Goal: Task Accomplishment & Management: Complete application form

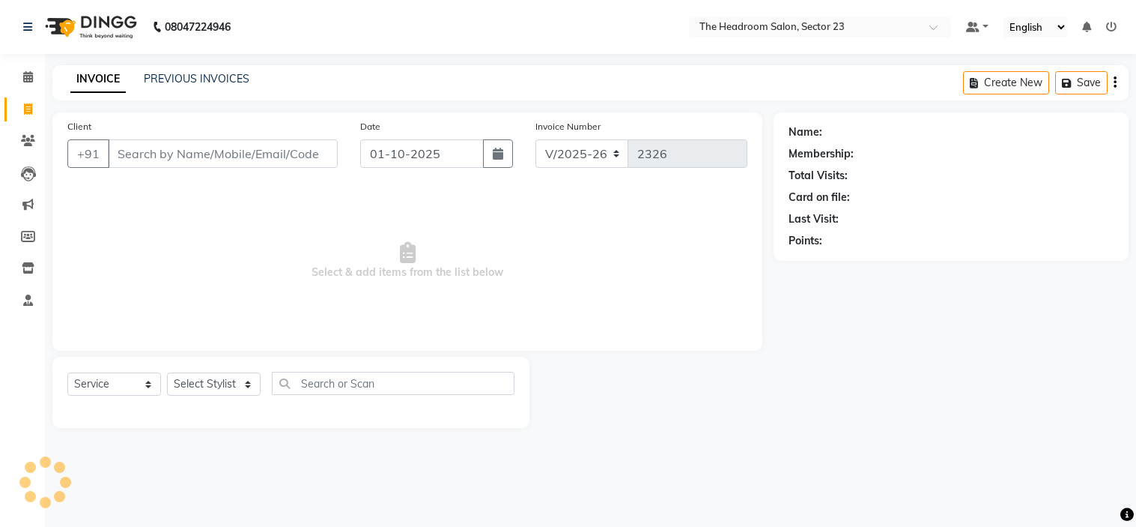
select select "6796"
select select "service"
click at [219, 383] on select "Select Stylist [PERSON_NAME] [PERSON_NAME] [PERSON_NAME] Manager [PERSON_NAME] …" at bounding box center [214, 383] width 94 height 23
select select "53424"
click at [167, 373] on select "Select Stylist [PERSON_NAME] [PERSON_NAME] [PERSON_NAME] Manager [PERSON_NAME] …" at bounding box center [214, 383] width 94 height 23
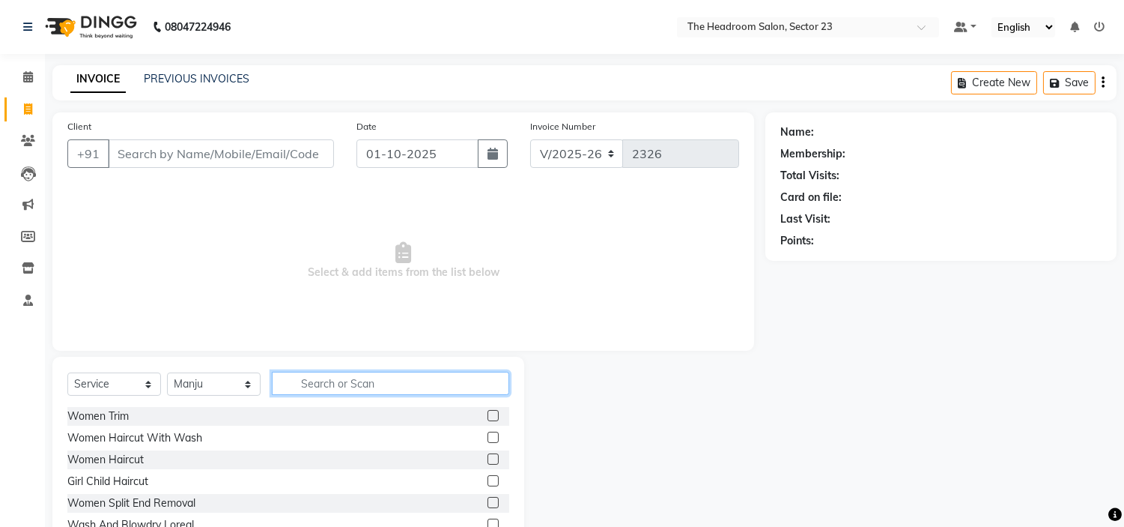
click at [362, 385] on input "text" at bounding box center [390, 383] width 237 height 23
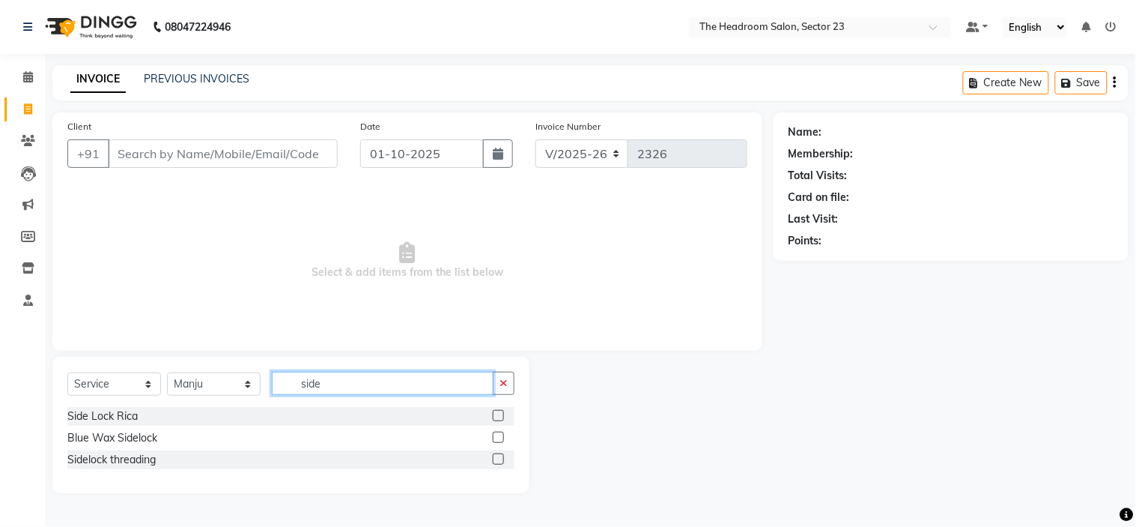
type input "side"
click at [502, 413] on label at bounding box center [498, 415] width 11 height 11
click at [502, 413] on input "checkbox" at bounding box center [498, 416] width 10 height 10
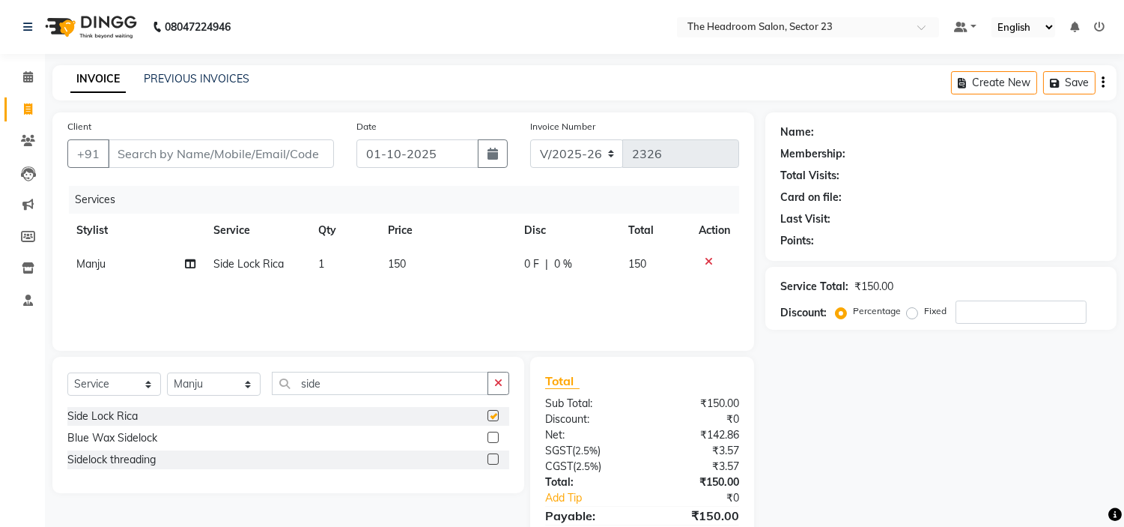
checkbox input "false"
click at [431, 390] on input "side" at bounding box center [380, 383] width 216 height 23
type input "s"
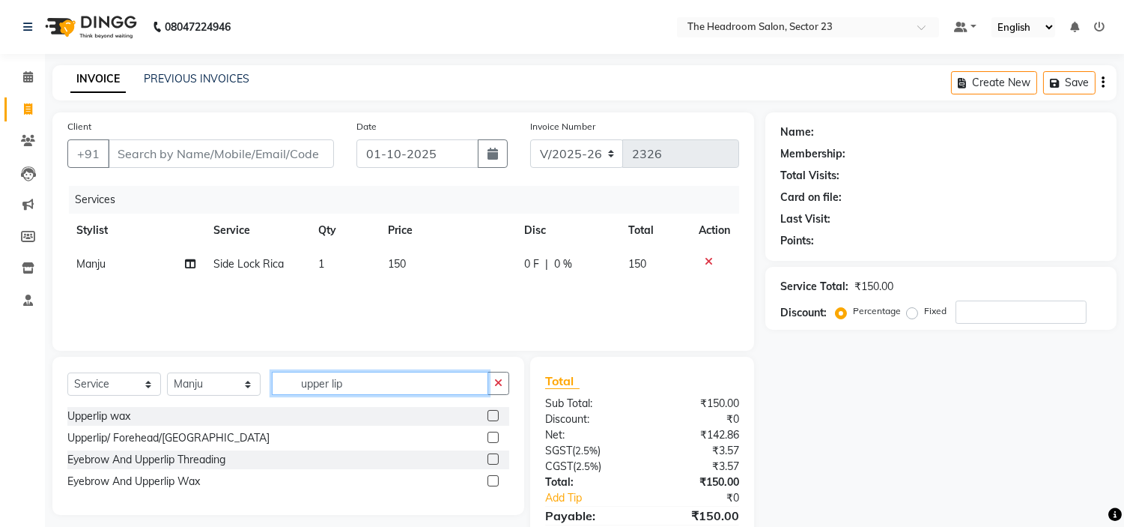
type input "upper lip"
click at [492, 414] on label at bounding box center [493, 415] width 11 height 11
click at [492, 414] on input "checkbox" at bounding box center [493, 416] width 10 height 10
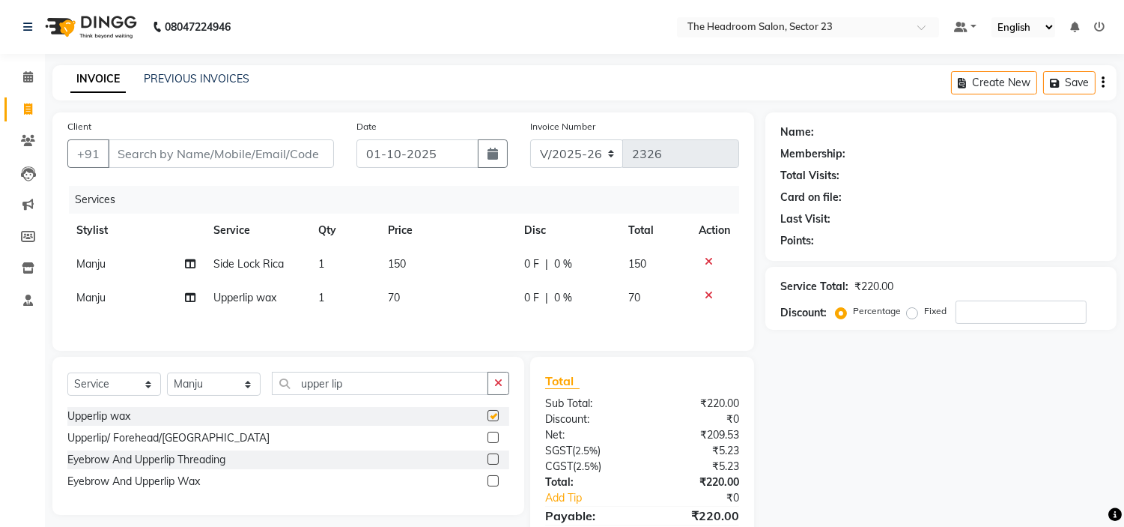
checkbox input "false"
click at [369, 385] on input "upper lip" at bounding box center [380, 383] width 216 height 23
type input "u"
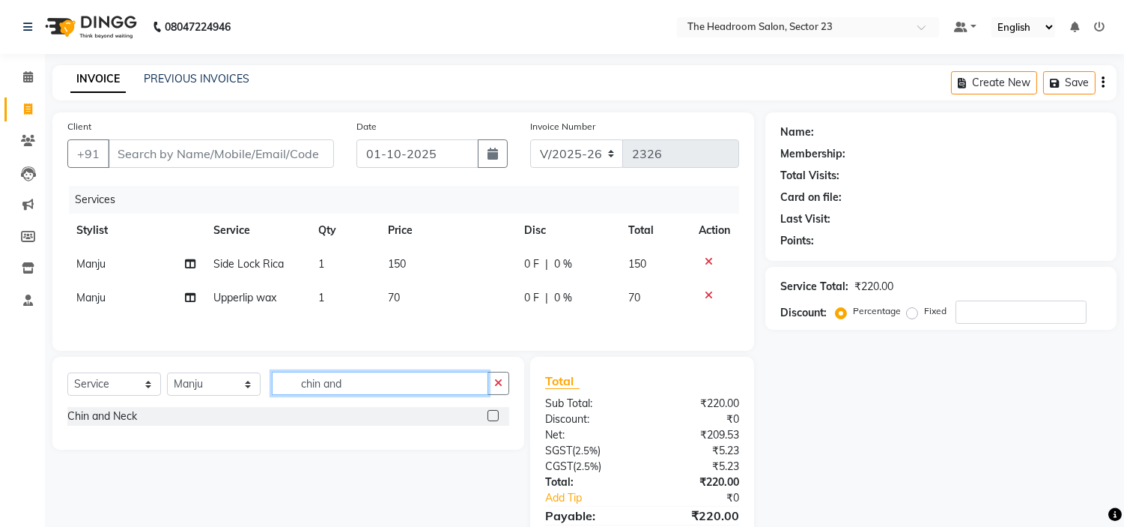
type input "chin and"
click at [492, 421] on label at bounding box center [493, 415] width 11 height 11
click at [492, 421] on input "checkbox" at bounding box center [493, 416] width 10 height 10
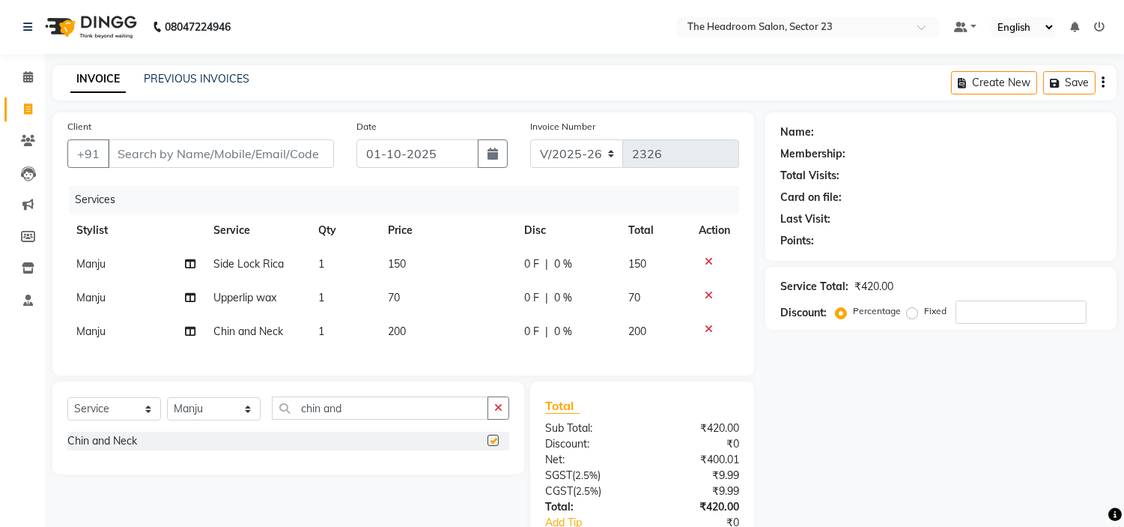
checkbox input "false"
click at [864, 398] on div "Name: Membership: Total Visits: Card on file: Last Visit: Points: Service Total…" at bounding box center [946, 356] width 363 height 489
click at [183, 145] on input "Client" at bounding box center [221, 153] width 226 height 28
type input "h"
type input "0"
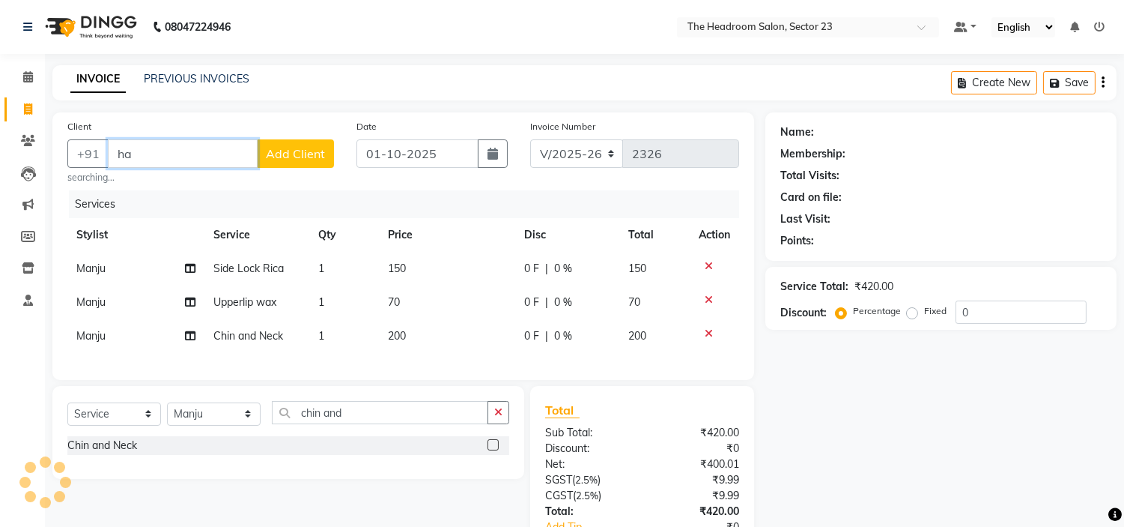
type input "h"
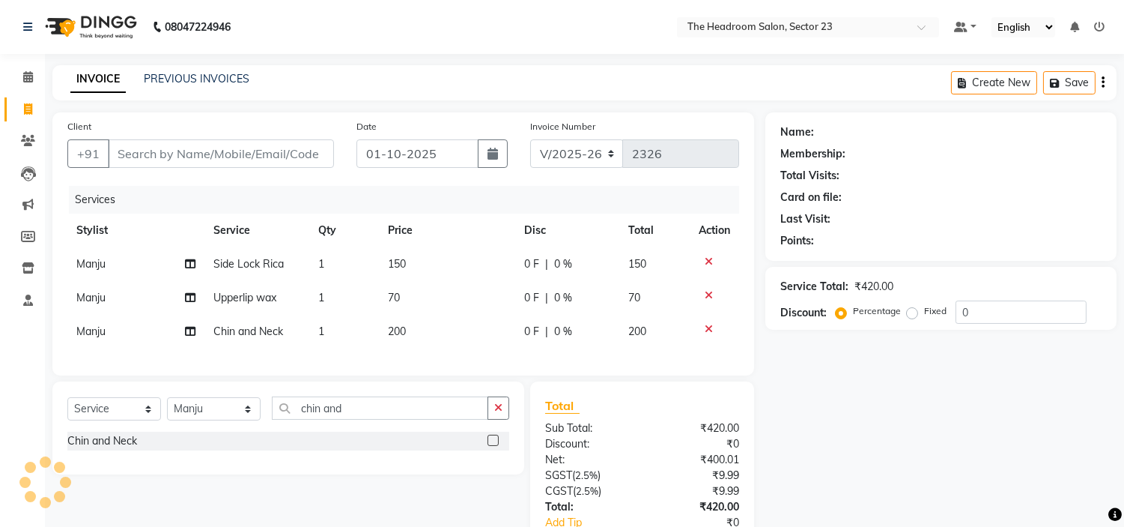
click at [237, 474] on div "Select Service Product Membership Package Voucher Prepaid Gift Card Select Styl…" at bounding box center [288, 427] width 472 height 93
click at [465, 419] on input "chin and" at bounding box center [380, 407] width 216 height 23
type input "c"
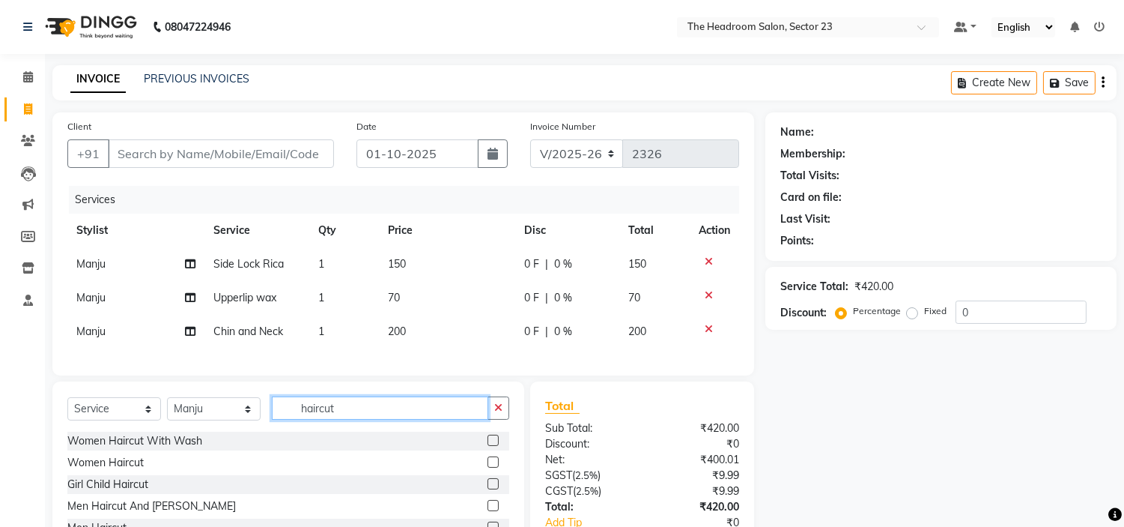
type input "haircut"
click at [488, 467] on label at bounding box center [493, 461] width 11 height 11
click at [488, 467] on input "checkbox" at bounding box center [493, 463] width 10 height 10
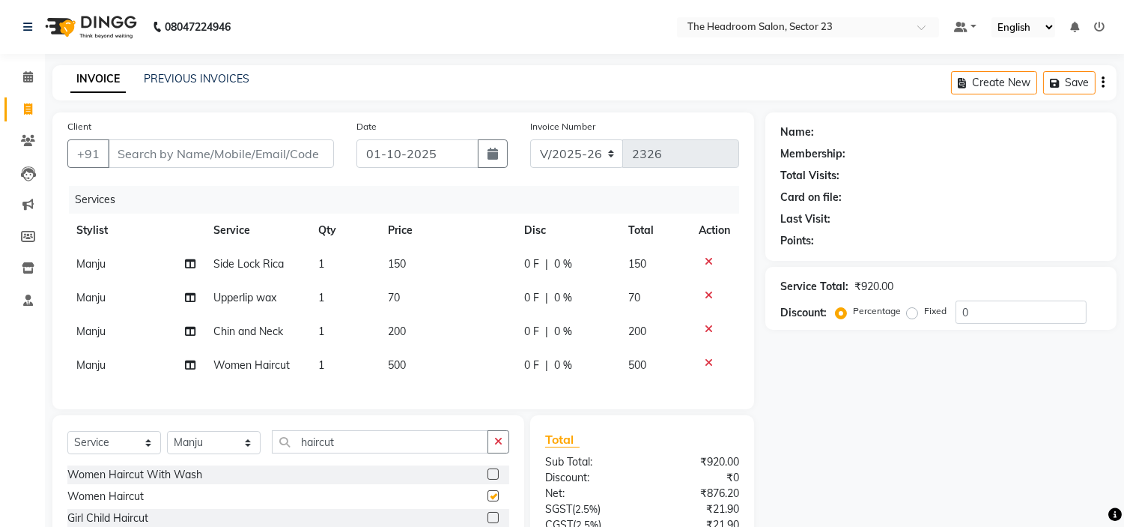
checkbox input "false"
click at [706, 258] on icon at bounding box center [709, 261] width 8 height 10
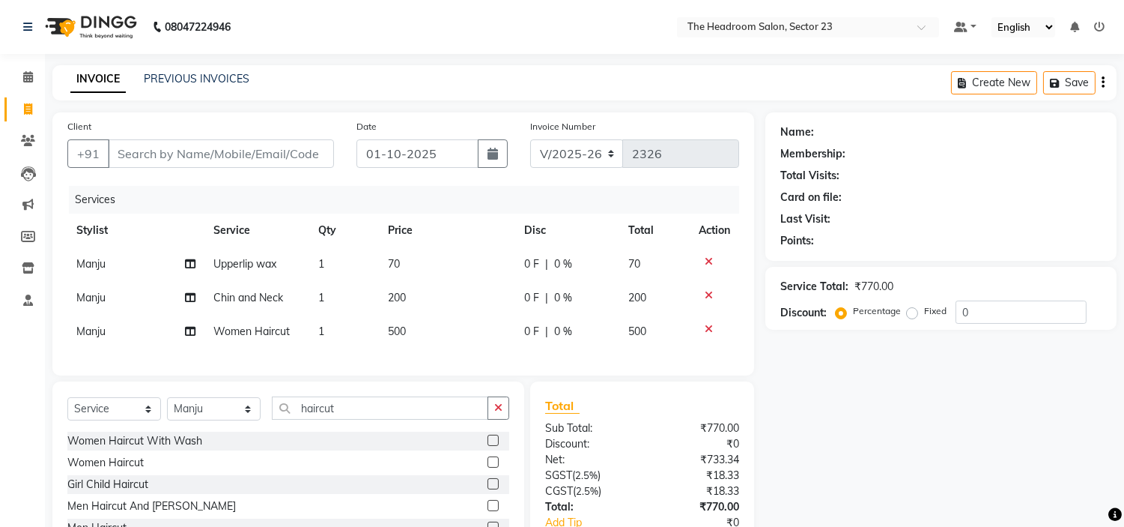
click at [706, 258] on icon at bounding box center [709, 261] width 8 height 10
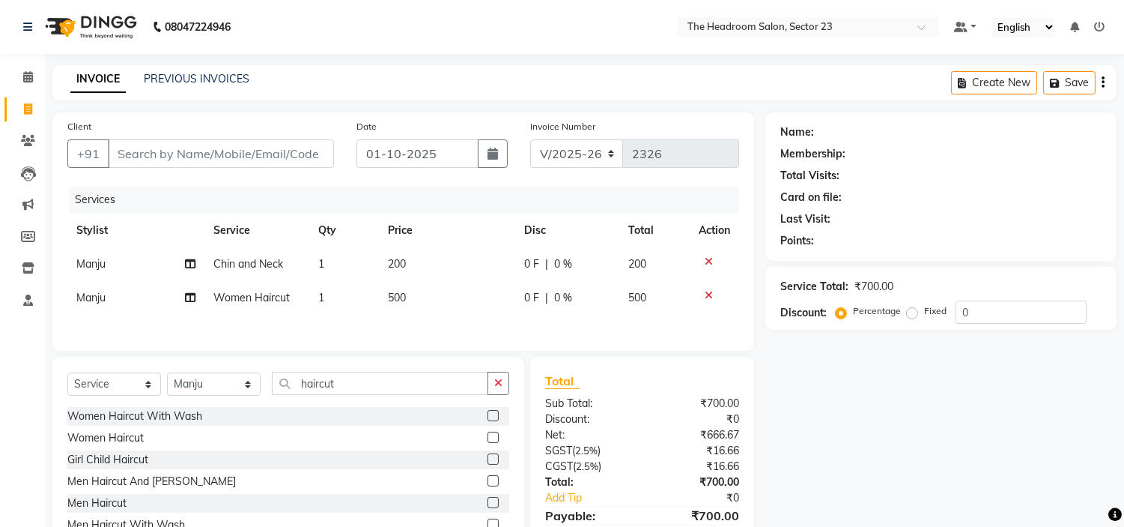
click at [706, 258] on icon at bounding box center [709, 261] width 8 height 10
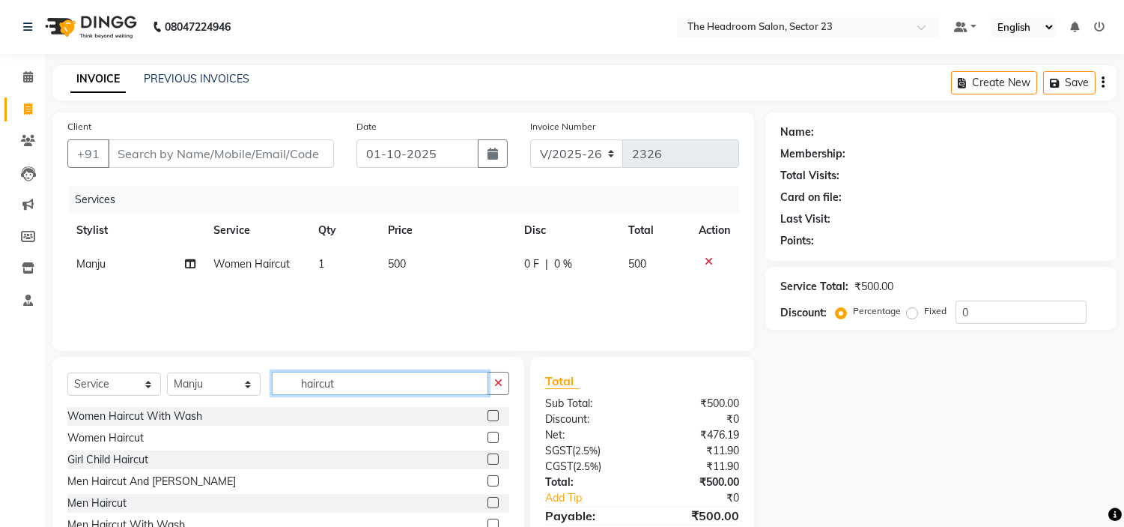
click at [335, 386] on input "haircut" at bounding box center [380, 383] width 216 height 23
type input "h"
type input "face wax"
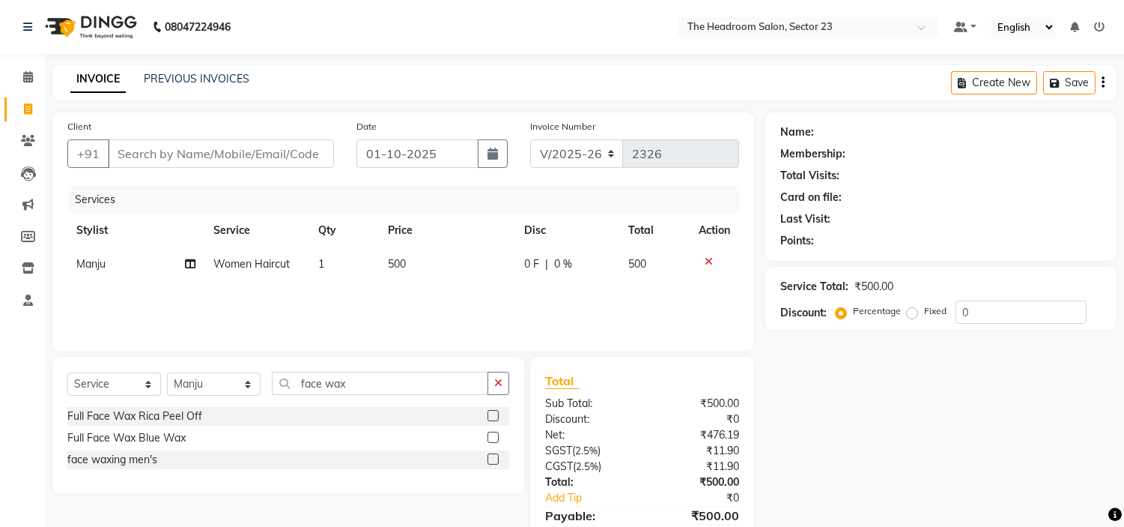
click at [491, 413] on label at bounding box center [493, 415] width 11 height 11
click at [491, 413] on input "checkbox" at bounding box center [493, 416] width 10 height 10
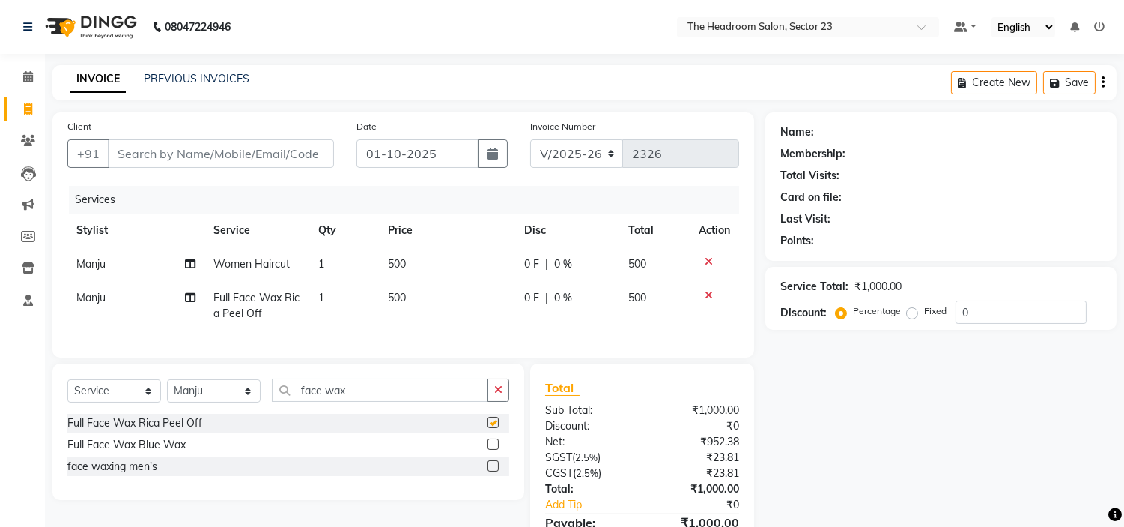
checkbox input "false"
click at [454, 294] on td "500" at bounding box center [447, 305] width 136 height 49
select select "53424"
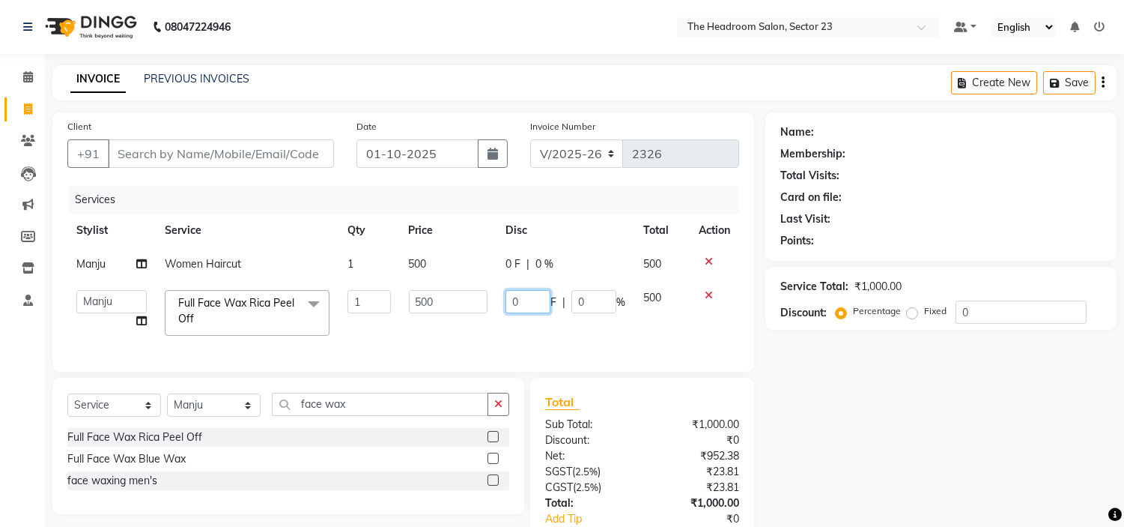
click at [537, 300] on input "0" at bounding box center [528, 301] width 45 height 23
type input "150"
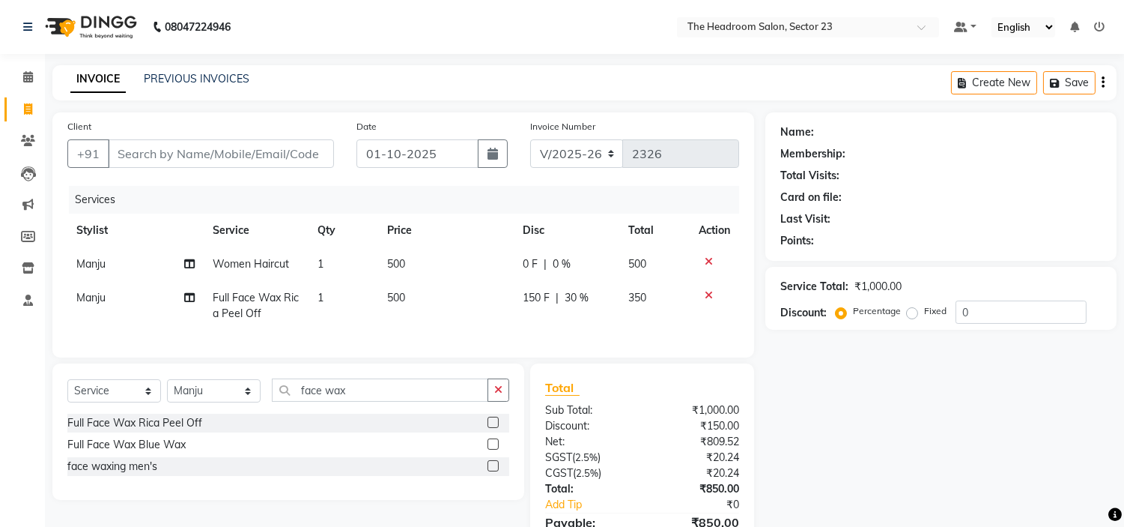
click at [1007, 415] on div "Name: Membership: Total Visits: Card on file: Last Visit: Points: Service Total…" at bounding box center [946, 347] width 363 height 471
click at [139, 158] on input "Client" at bounding box center [221, 153] width 226 height 28
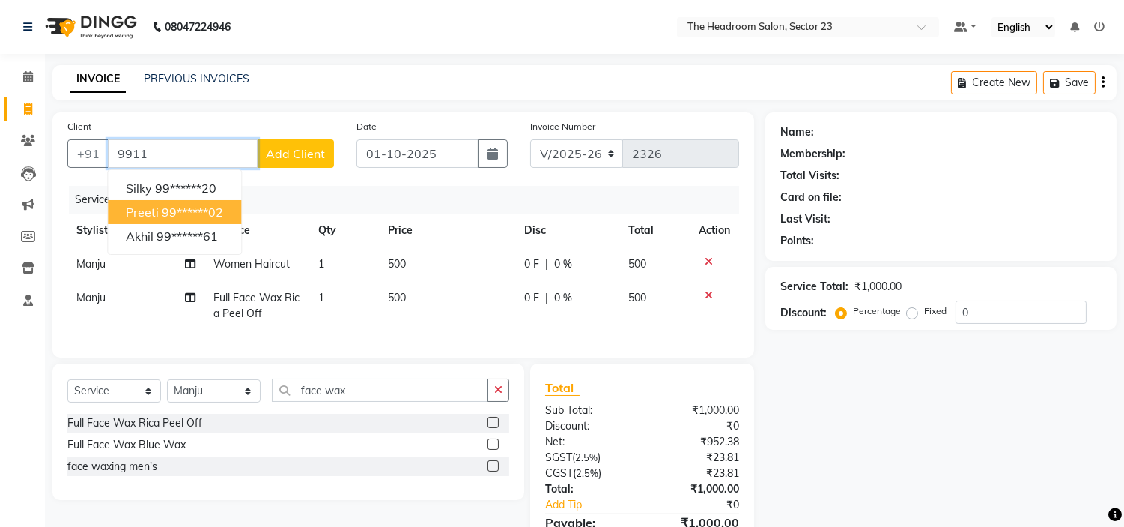
click at [184, 211] on ngb-highlight "99******02" at bounding box center [192, 211] width 61 height 15
type input "99******02"
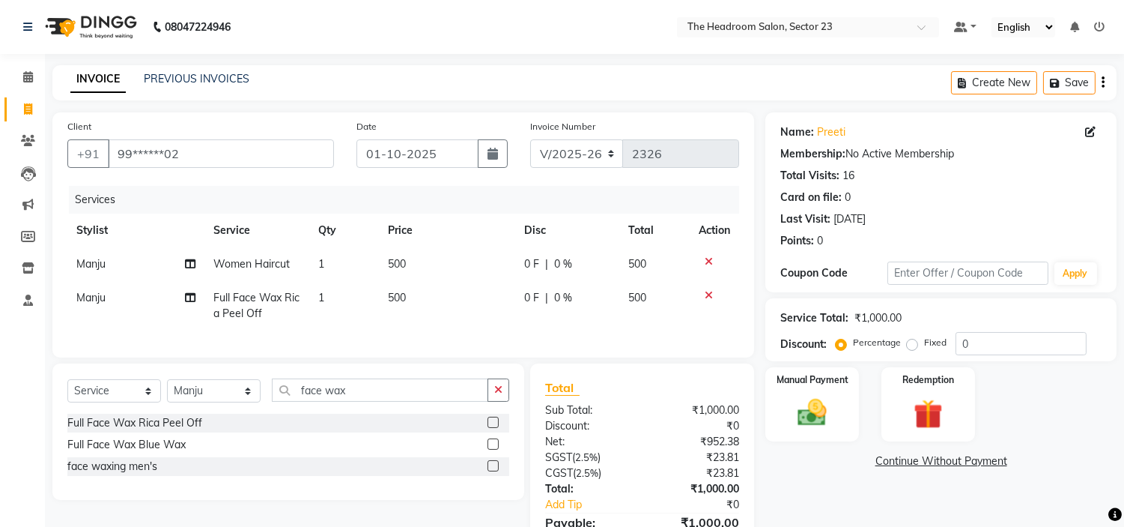
click at [492, 42] on nav "08047224946 Select Location × The Headroom Salon, Sector 23 Default Panel My Pa…" at bounding box center [562, 27] width 1124 height 54
click at [534, 298] on span "0 F" at bounding box center [531, 298] width 15 height 16
select select "53424"
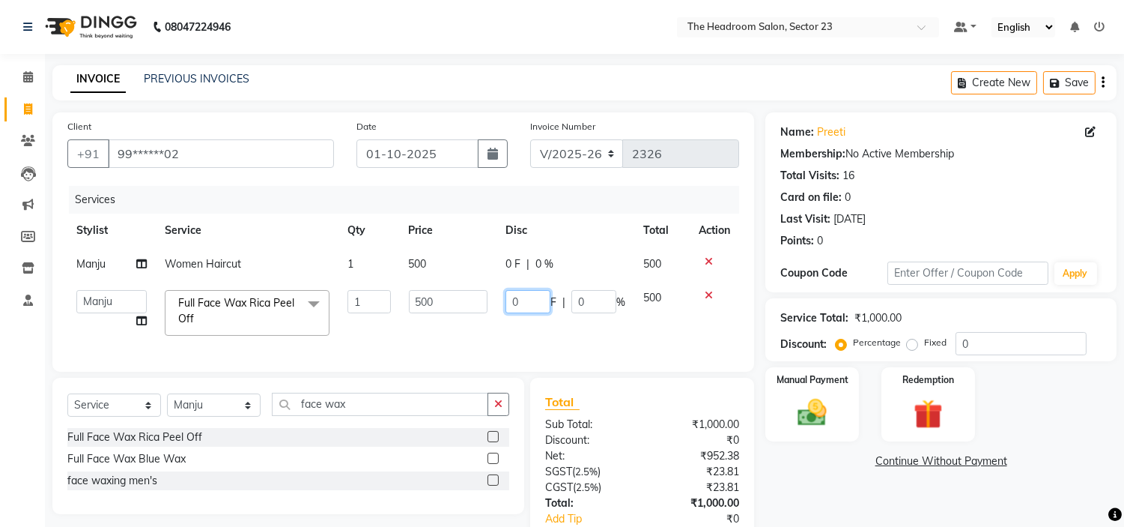
click at [545, 298] on input "0" at bounding box center [528, 301] width 45 height 23
type input "150"
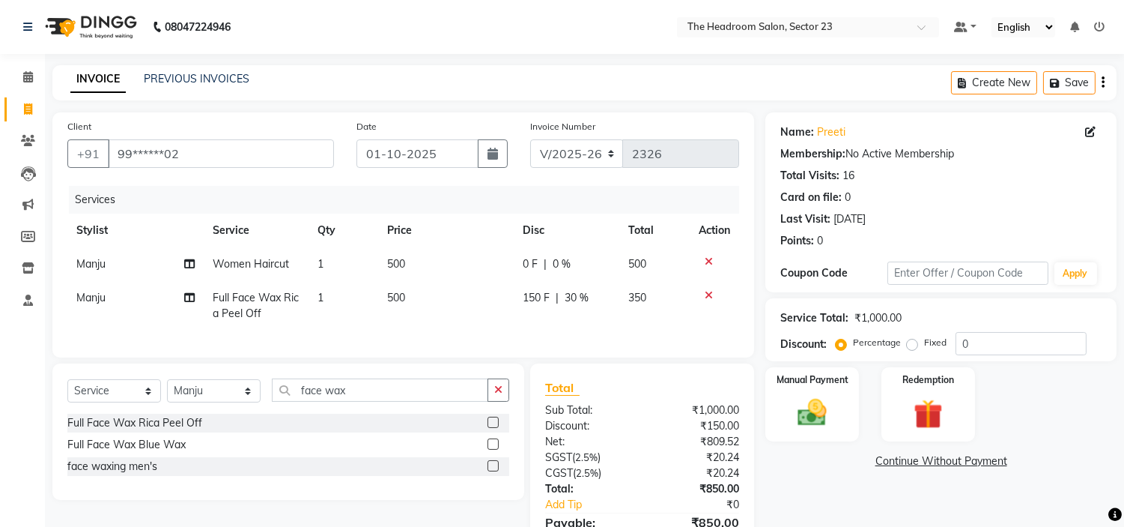
click at [843, 488] on div "Name: Preeti Membership: No Active Membership Total Visits: 16 Card on file: 0 …" at bounding box center [946, 347] width 363 height 471
click at [821, 398] on img at bounding box center [812, 412] width 49 height 35
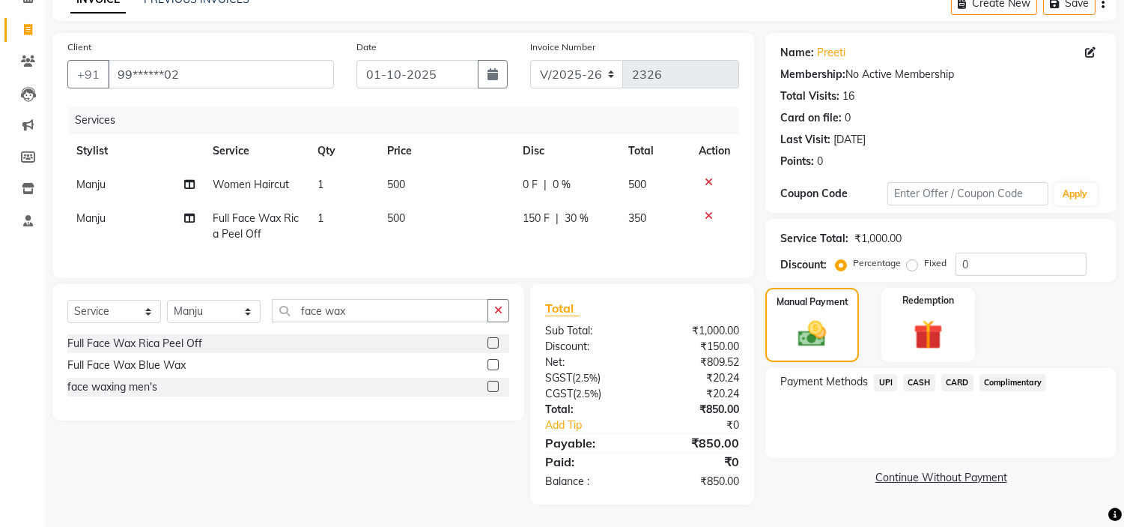
scroll to position [91, 0]
click at [959, 374] on span "CARD" at bounding box center [957, 382] width 32 height 17
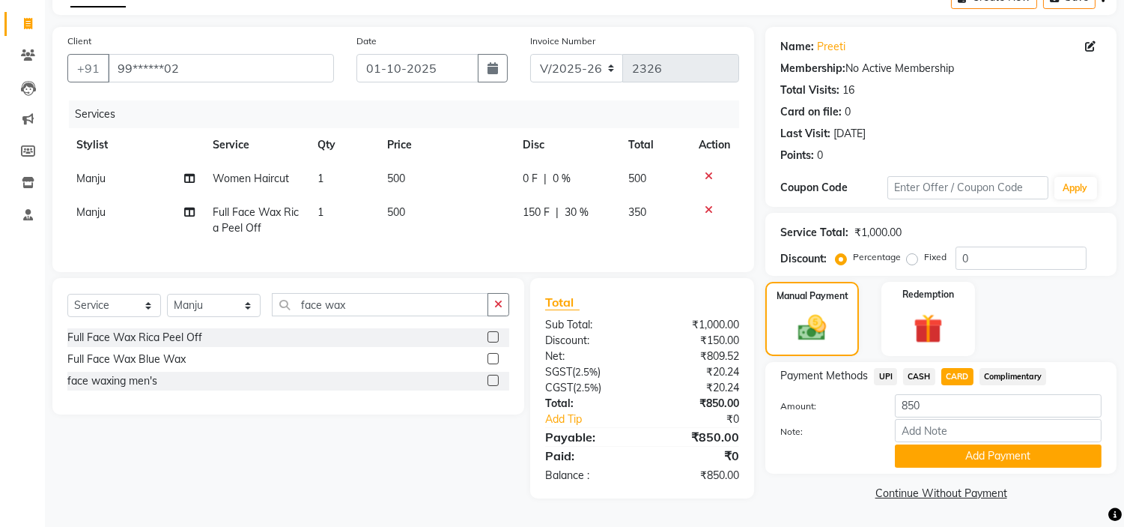
click at [96, 207] on span "Manju" at bounding box center [90, 211] width 29 height 13
select select "53424"
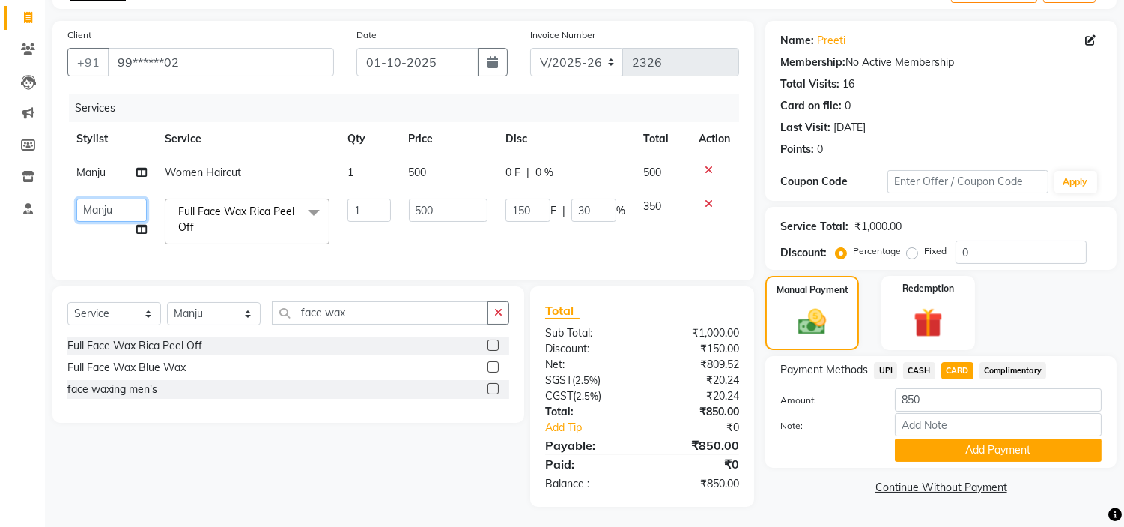
click at [96, 207] on select "[PERSON_NAME] [PERSON_NAME] [PERSON_NAME] Manager [PERSON_NAME] [PERSON_NAME]" at bounding box center [111, 209] width 70 height 23
select select "53420"
click at [103, 210] on select "[PERSON_NAME] [PERSON_NAME] [PERSON_NAME] Manager [PERSON_NAME] [PERSON_NAME]" at bounding box center [111, 209] width 70 height 23
select select "53424"
click at [91, 174] on span "Manju" at bounding box center [90, 172] width 29 height 13
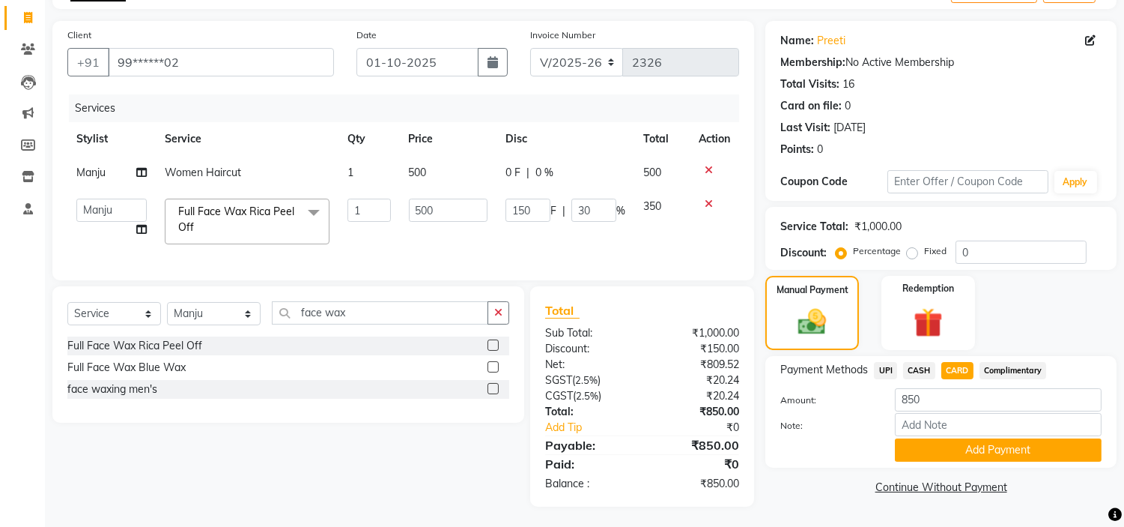
select select "53424"
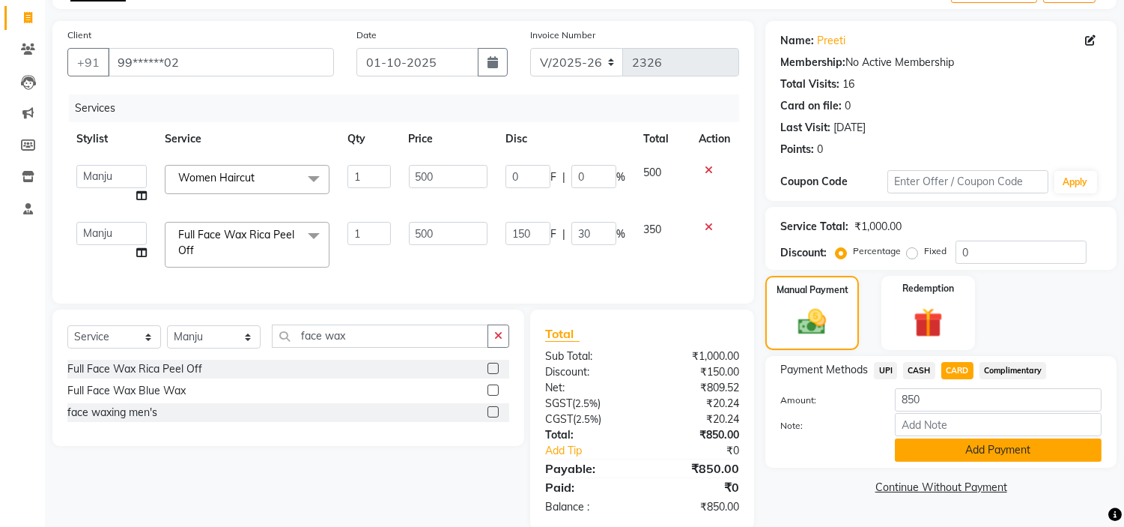
click at [1014, 455] on button "Add Payment" at bounding box center [998, 449] width 207 height 23
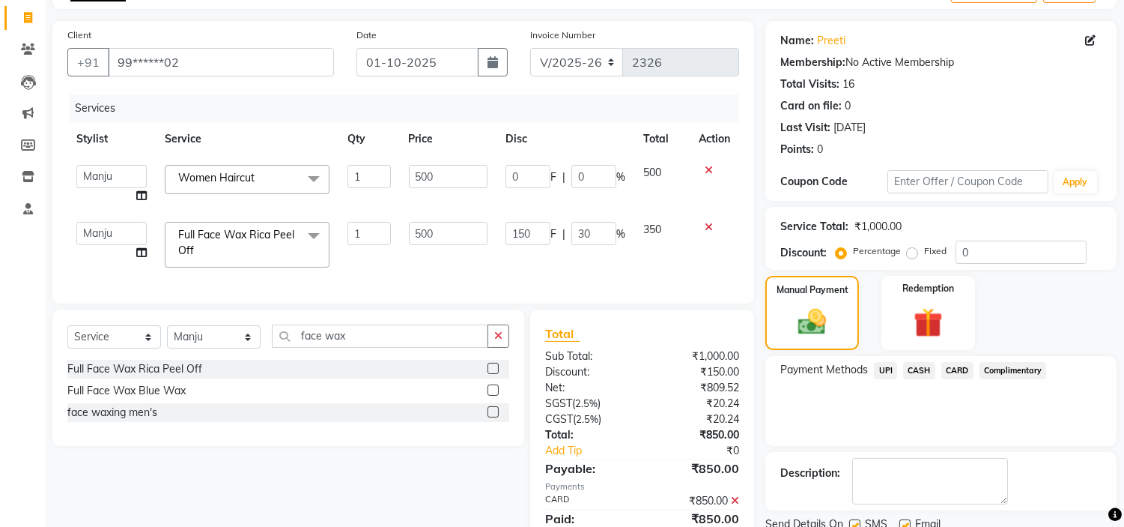
scroll to position [160, 0]
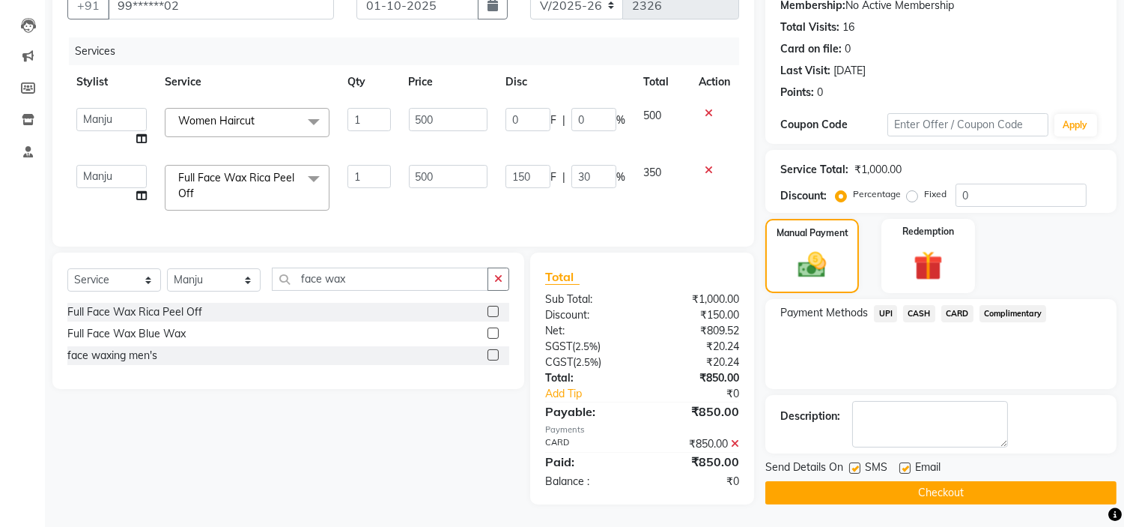
click at [900, 481] on button "Checkout" at bounding box center [940, 492] width 351 height 23
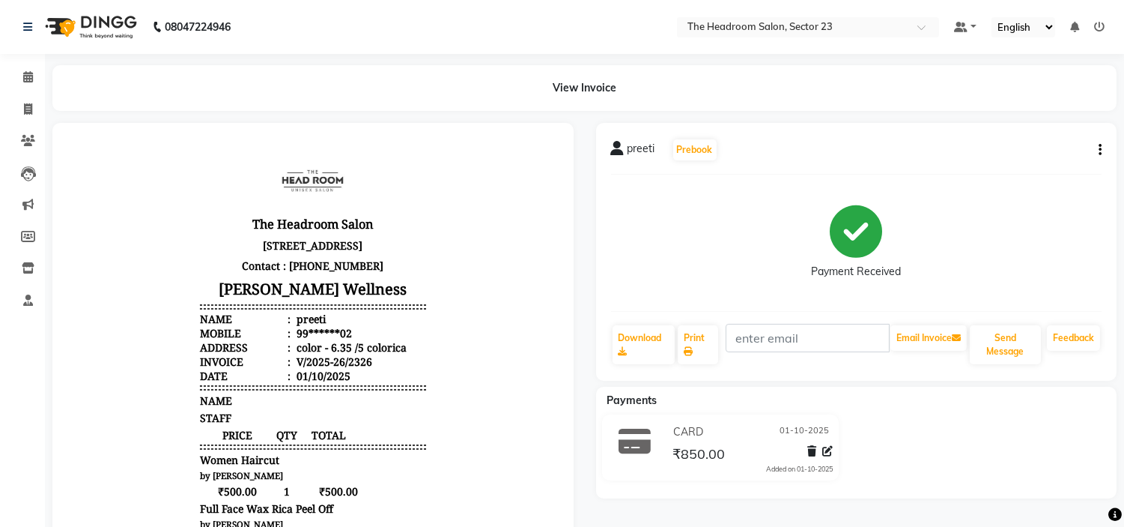
click at [1049, 127] on div "preeti Prebook Payment Received Download Print Email Invoice Send Message Feedb…" at bounding box center [856, 252] width 521 height 258
click at [840, 102] on div "View Invoice" at bounding box center [584, 88] width 1064 height 46
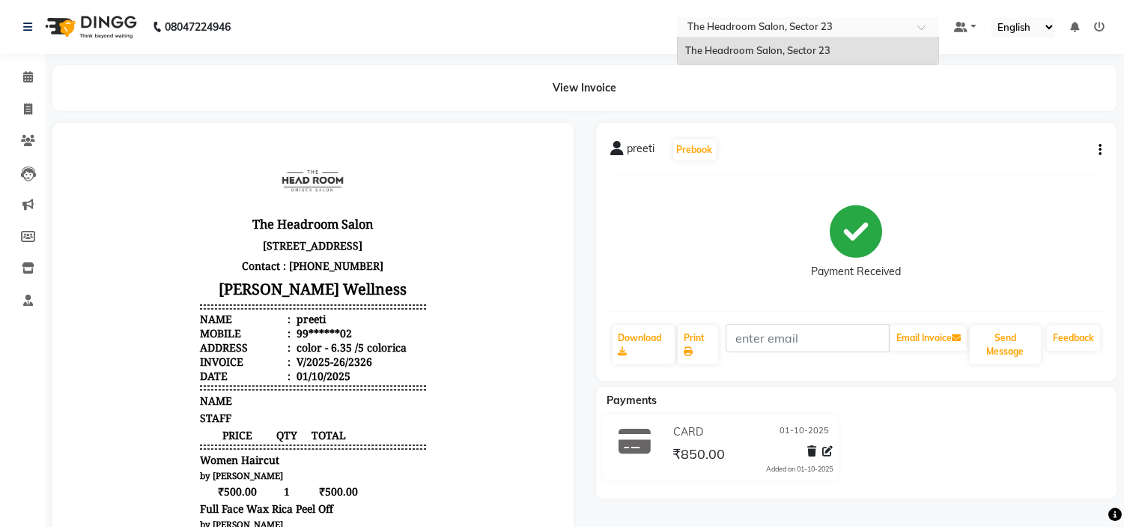
click at [923, 25] on span at bounding box center [927, 31] width 19 height 15
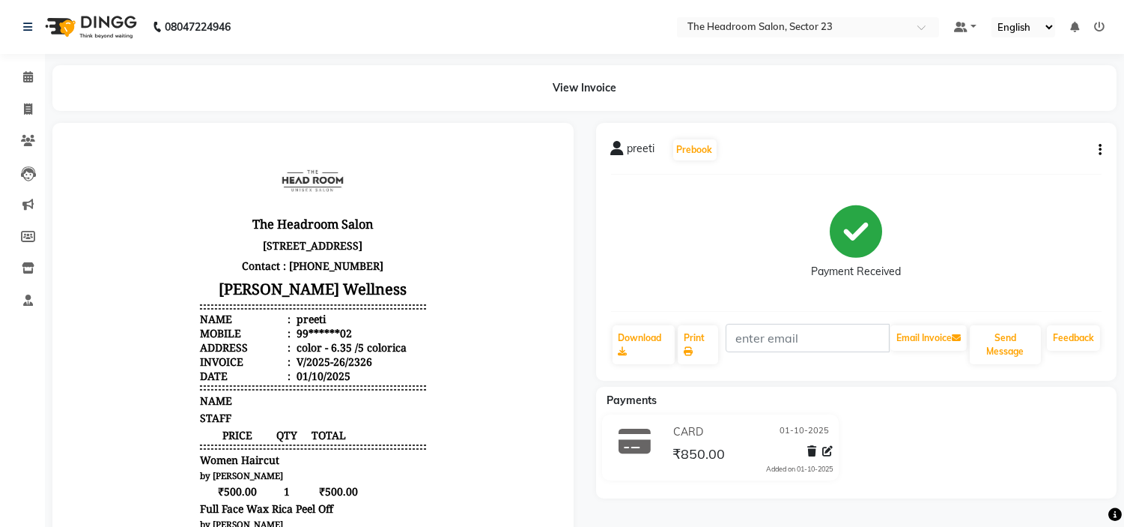
click at [792, 109] on div "View Invoice" at bounding box center [584, 88] width 1064 height 46
click at [502, 40] on nav "08047224946 Select Location × The Headroom Salon, Sector 23 Default Panel My Pa…" at bounding box center [562, 27] width 1124 height 54
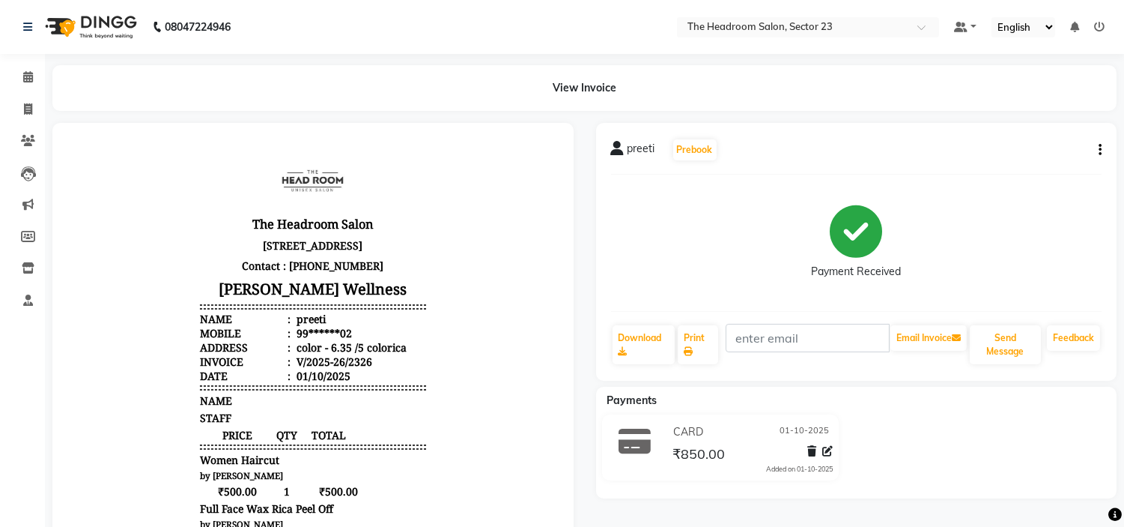
click at [700, 86] on div "View Invoice" at bounding box center [584, 88] width 1064 height 46
click at [532, 31] on nav "08047224946 Select Location × The Headroom Salon, Sector 23 Default Panel My Pa…" at bounding box center [562, 27] width 1124 height 54
click at [27, 103] on icon at bounding box center [28, 108] width 8 height 11
select select "service"
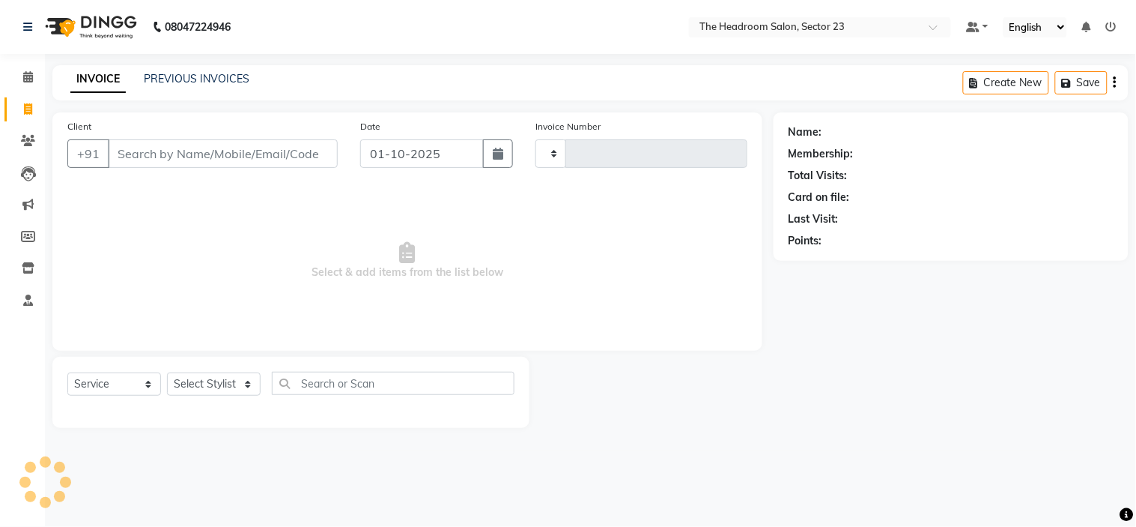
type input "2327"
select select "6796"
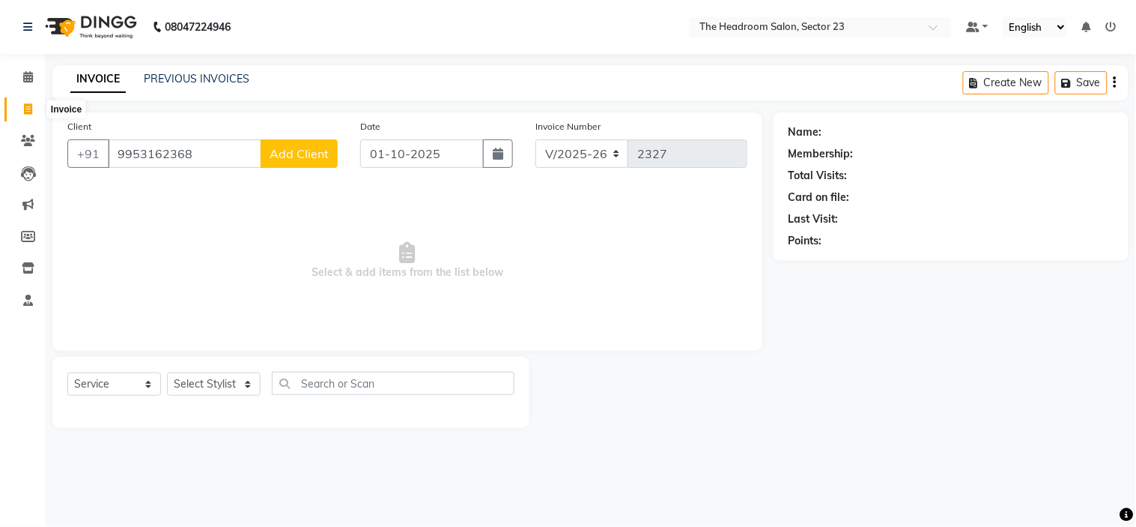
type input "9953162368"
click at [31, 110] on icon at bounding box center [28, 108] width 8 height 11
select select "service"
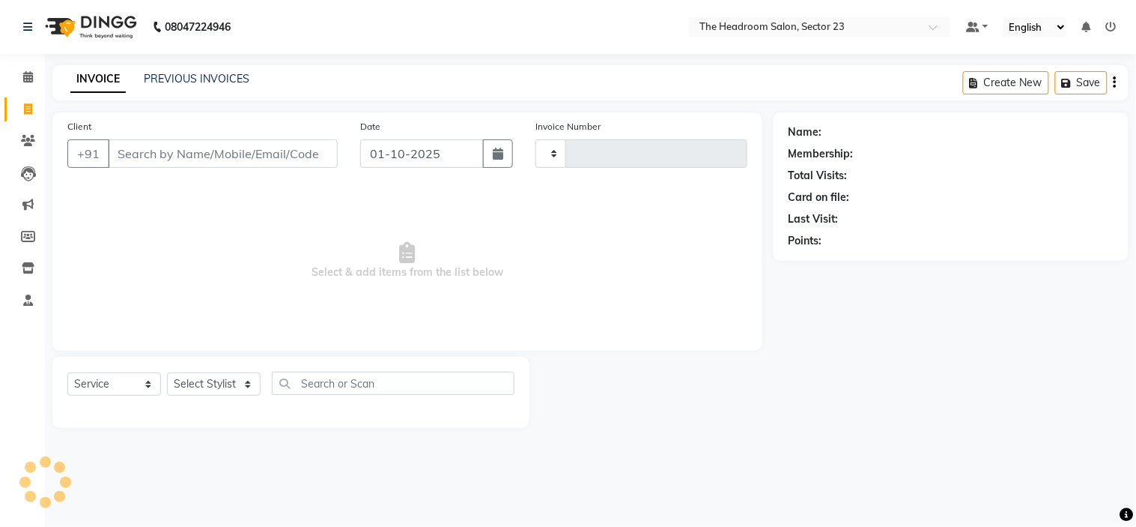
type input "2327"
select select "6796"
click at [23, 136] on icon at bounding box center [28, 140] width 14 height 11
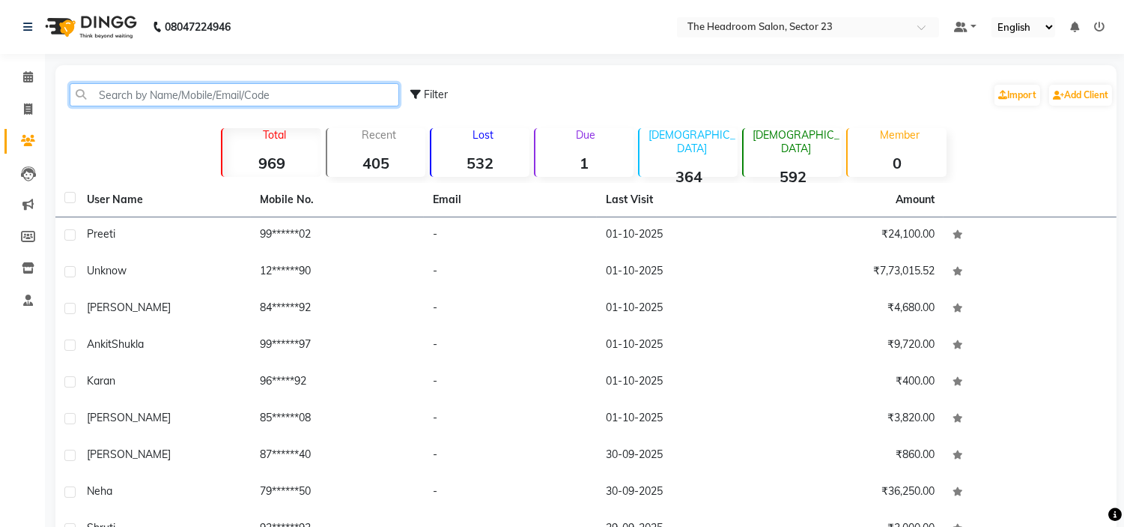
click at [151, 94] on input "text" at bounding box center [235, 94] width 330 height 23
paste input "9953162368"
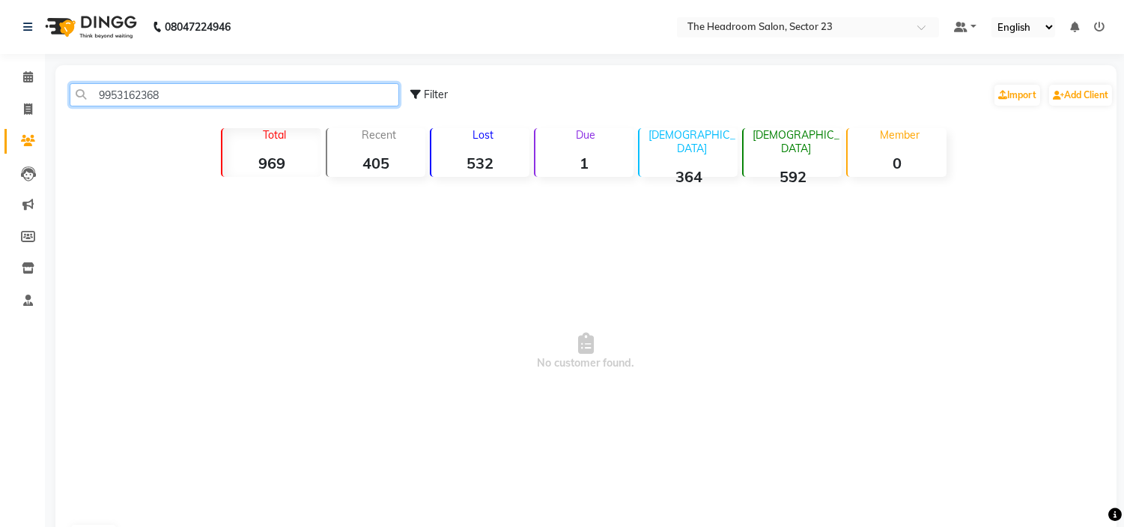
type input "9953162368"
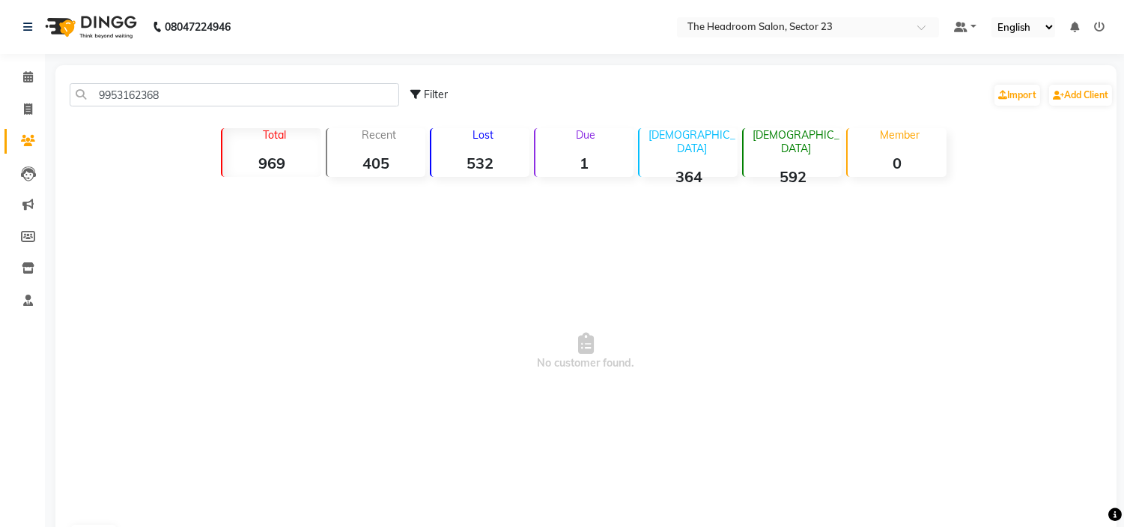
click at [551, 51] on nav "08047224946 Select Location × The Headroom Salon, Sector 23 Default Panel My Pa…" at bounding box center [562, 27] width 1124 height 54
click at [30, 111] on icon at bounding box center [28, 108] width 8 height 11
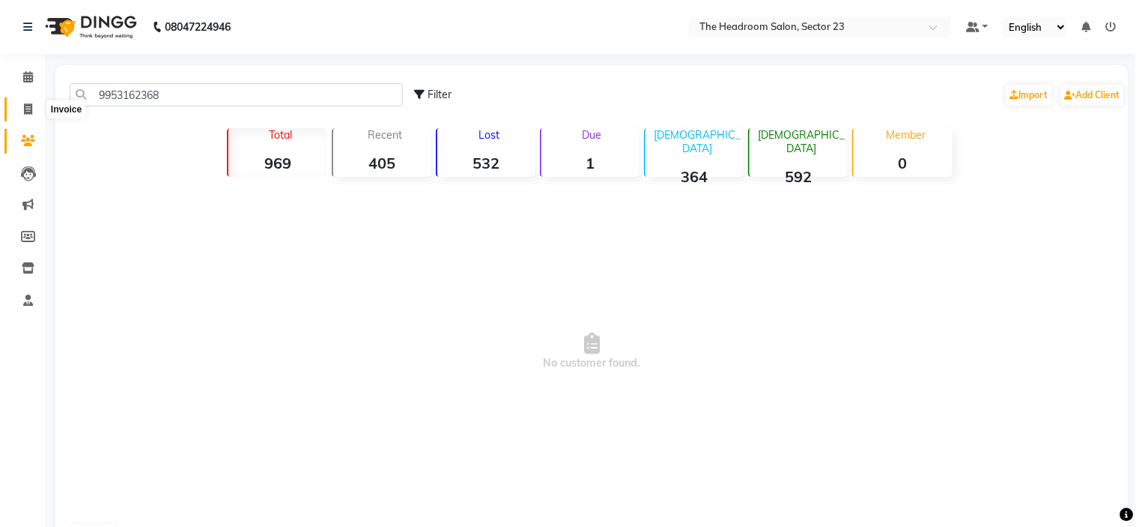
select select "6796"
select select "service"
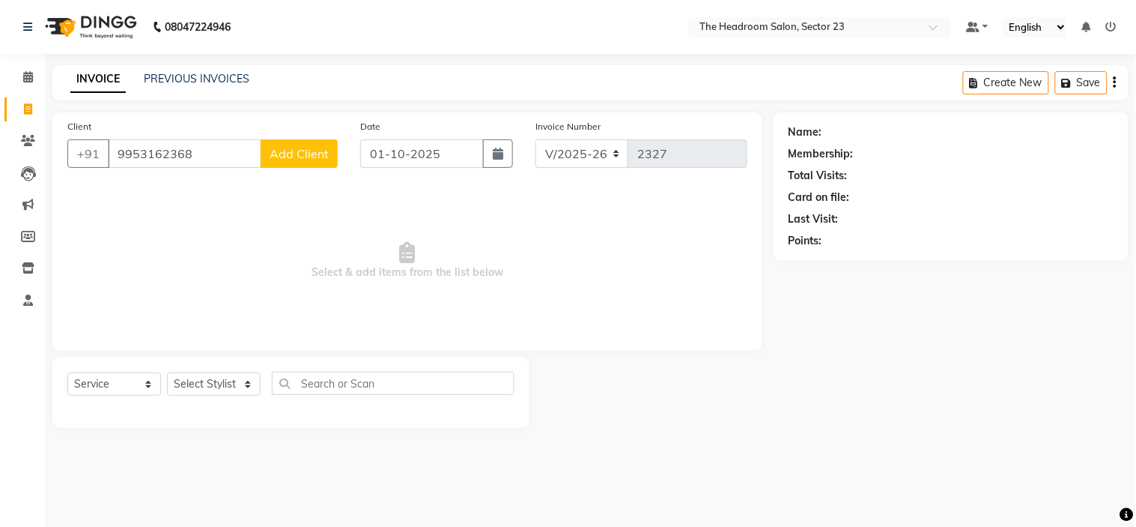
type input "9953162368"
click at [290, 159] on span "Add Client" at bounding box center [299, 153] width 59 height 15
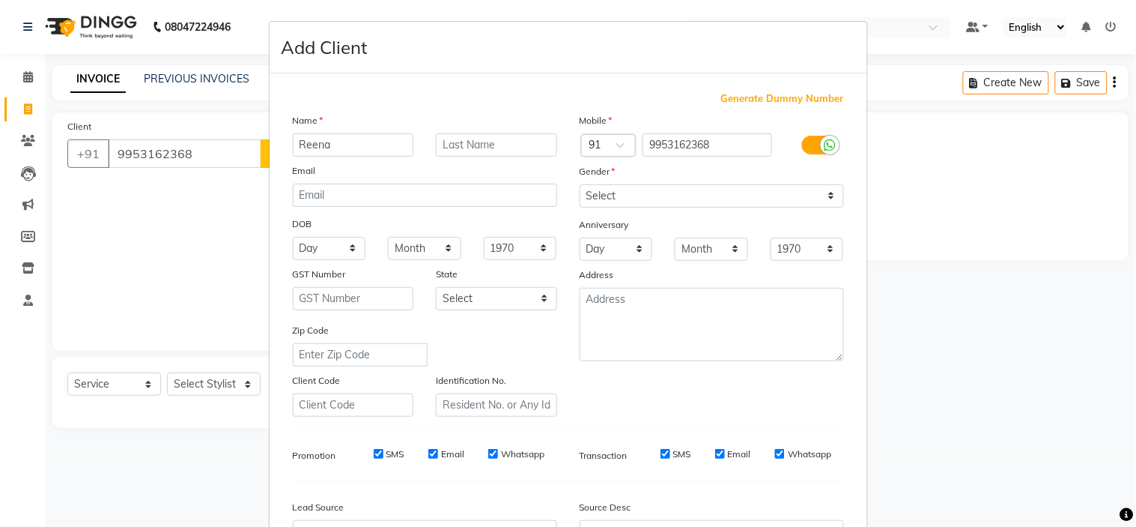
type input "Reena"
click at [692, 200] on select "Select [DEMOGRAPHIC_DATA] [DEMOGRAPHIC_DATA] Other Prefer Not To Say" at bounding box center [712, 195] width 264 height 23
select select "[DEMOGRAPHIC_DATA]"
click at [580, 184] on select "Select [DEMOGRAPHIC_DATA] [DEMOGRAPHIC_DATA] Other Prefer Not To Say" at bounding box center [712, 195] width 264 height 23
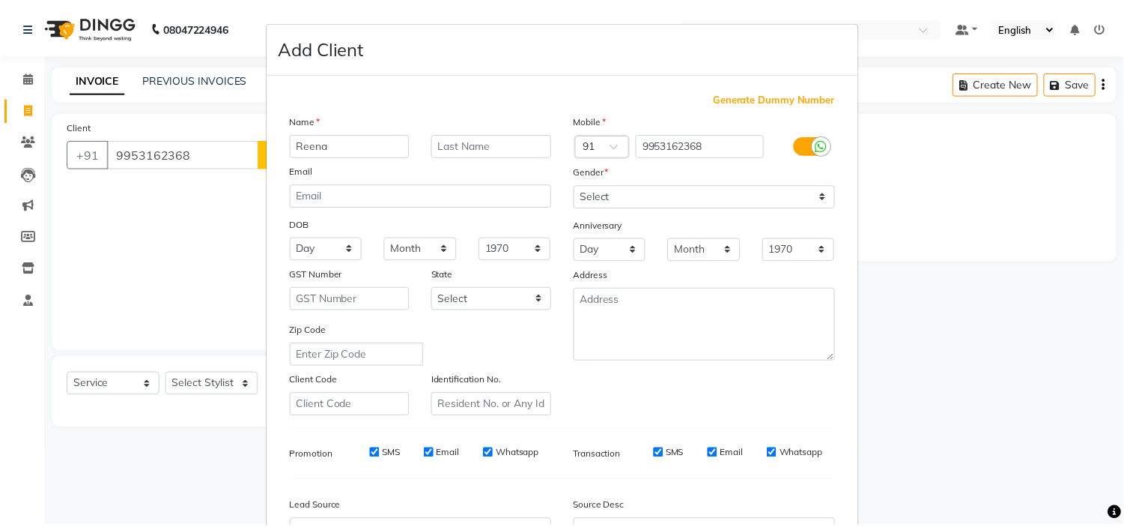
scroll to position [166, 0]
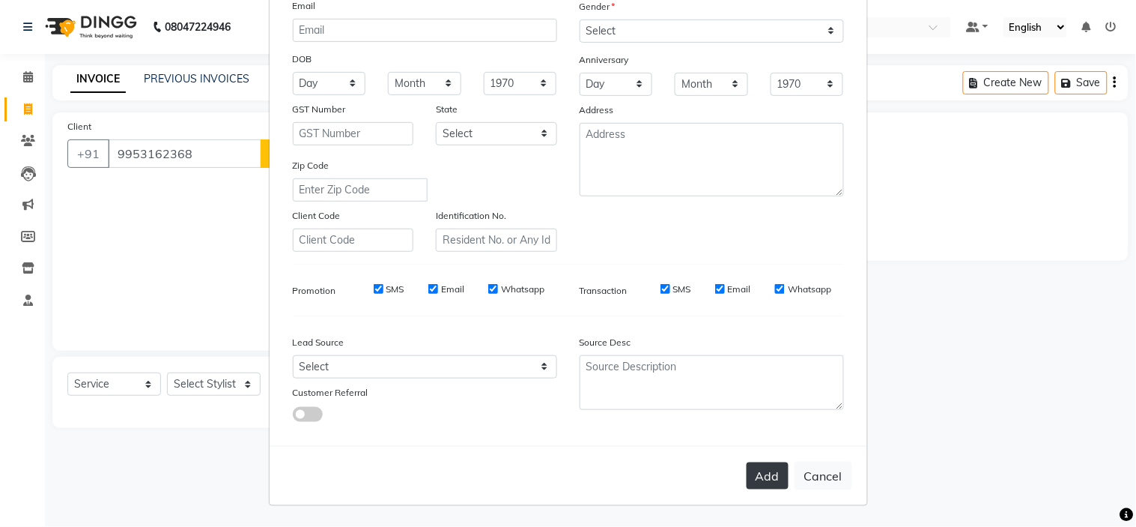
click at [758, 474] on button "Add" at bounding box center [768, 475] width 42 height 27
type input "99******68"
select select
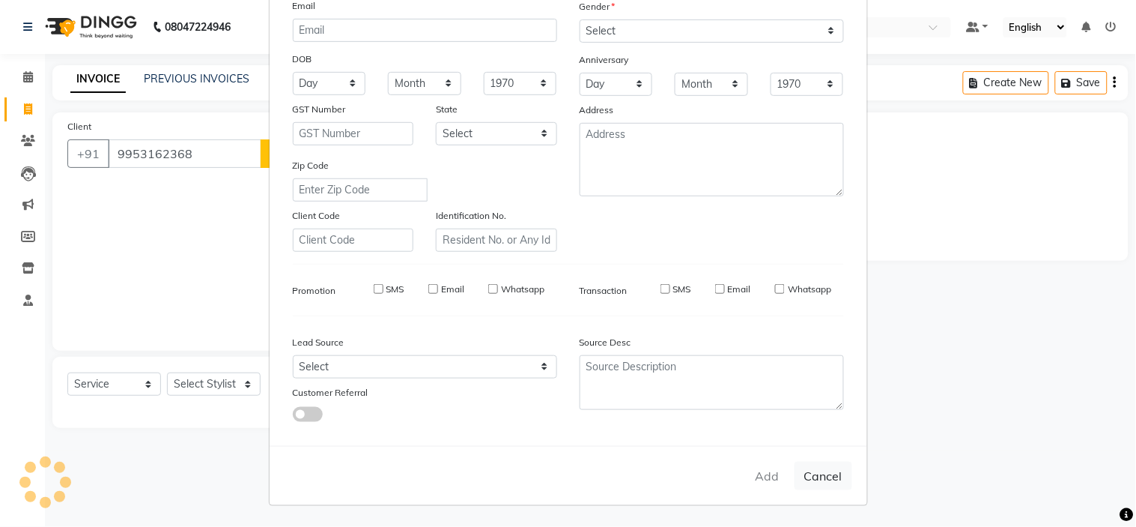
select select
checkbox input "false"
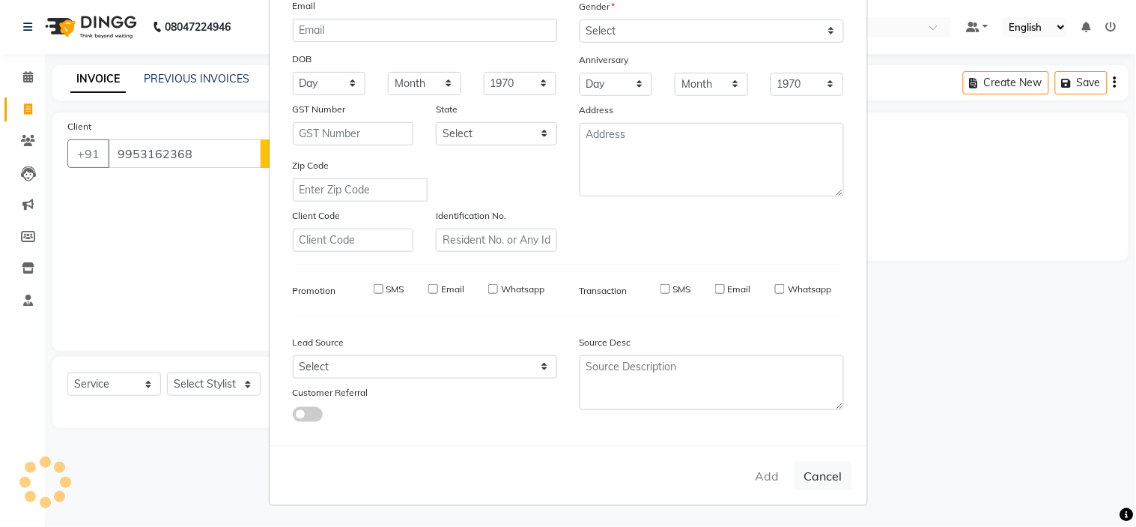
checkbox input "false"
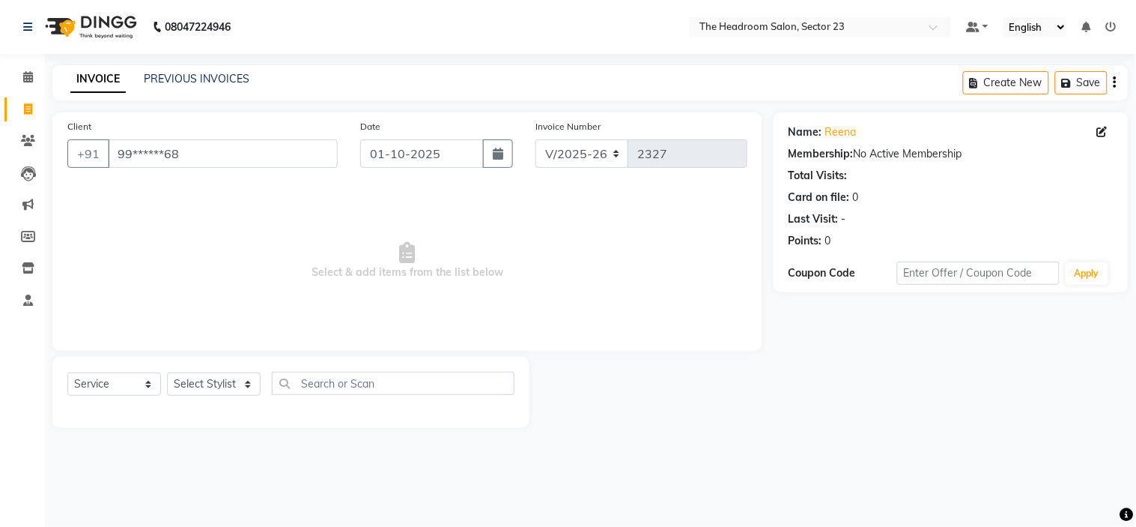
click at [439, 26] on nav "08047224946 Select Location × The Headroom Salon, Sector 23 Default Panel My Pa…" at bounding box center [568, 27] width 1136 height 54
click at [490, 27] on nav "08047224946 Select Location × The Headroom Salon, Sector 23 Default Panel My Pa…" at bounding box center [568, 27] width 1136 height 54
click at [207, 169] on div "Client +91 99******68" at bounding box center [202, 148] width 293 height 61
click at [207, 162] on input "99******68" at bounding box center [223, 153] width 230 height 28
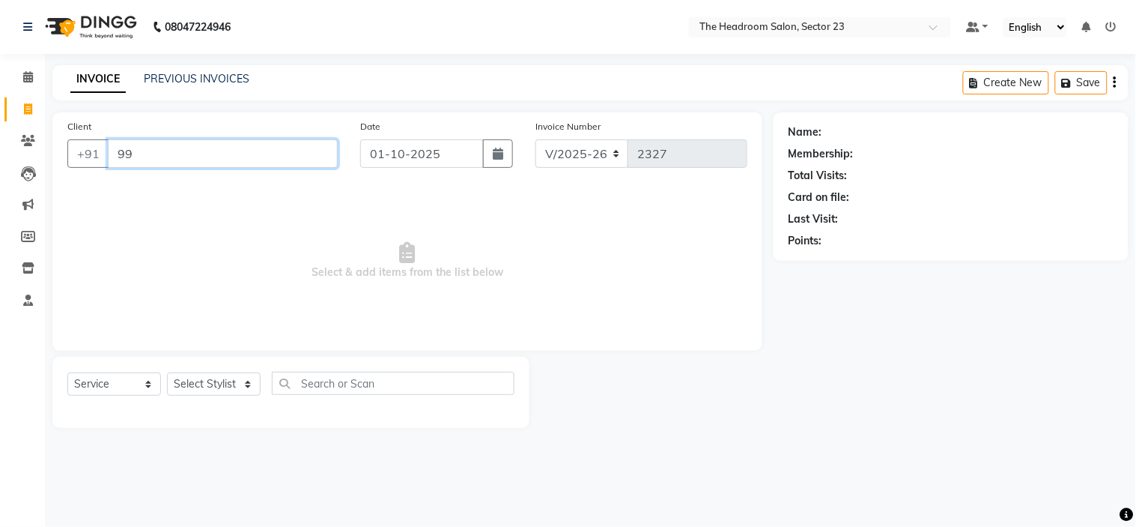
type input "9"
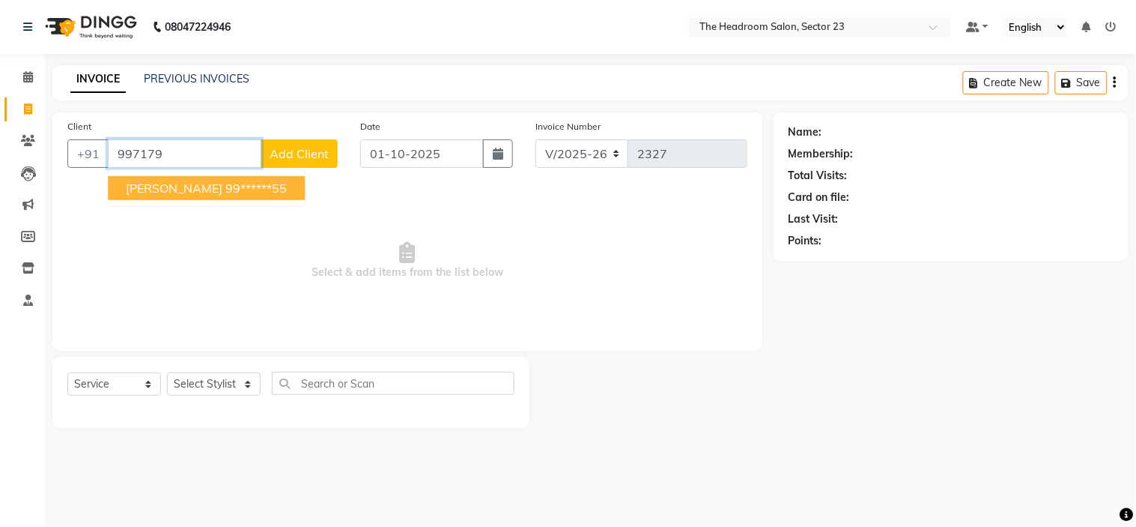
click at [225, 183] on ngb-highlight "99******55" at bounding box center [255, 188] width 61 height 15
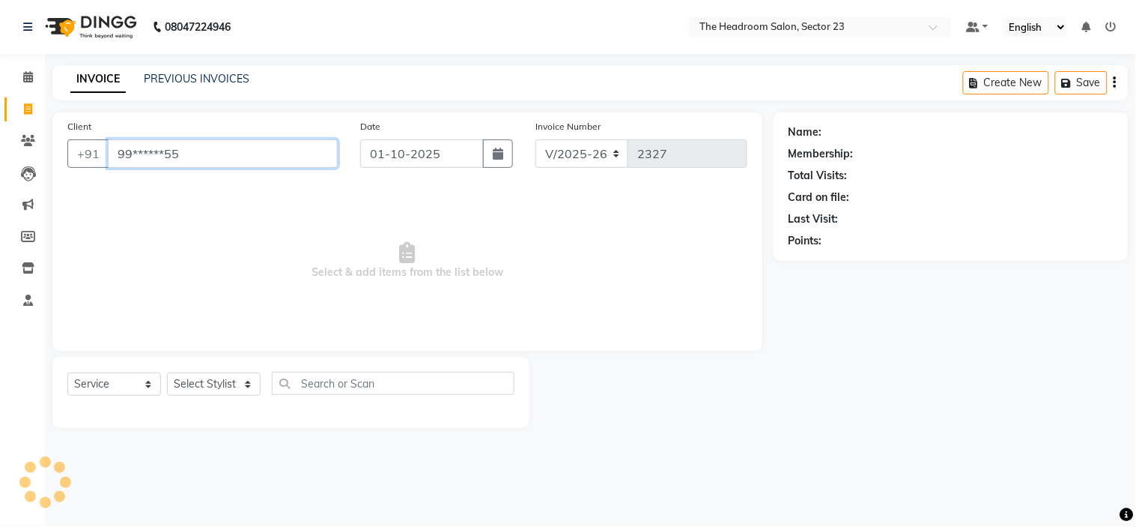
type input "99******55"
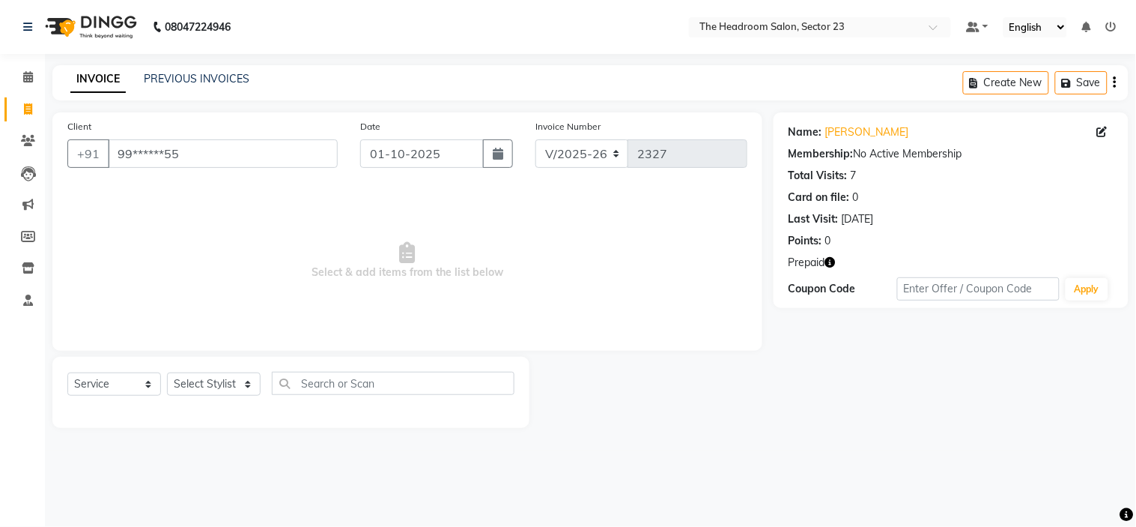
click at [834, 264] on icon "button" at bounding box center [830, 262] width 10 height 10
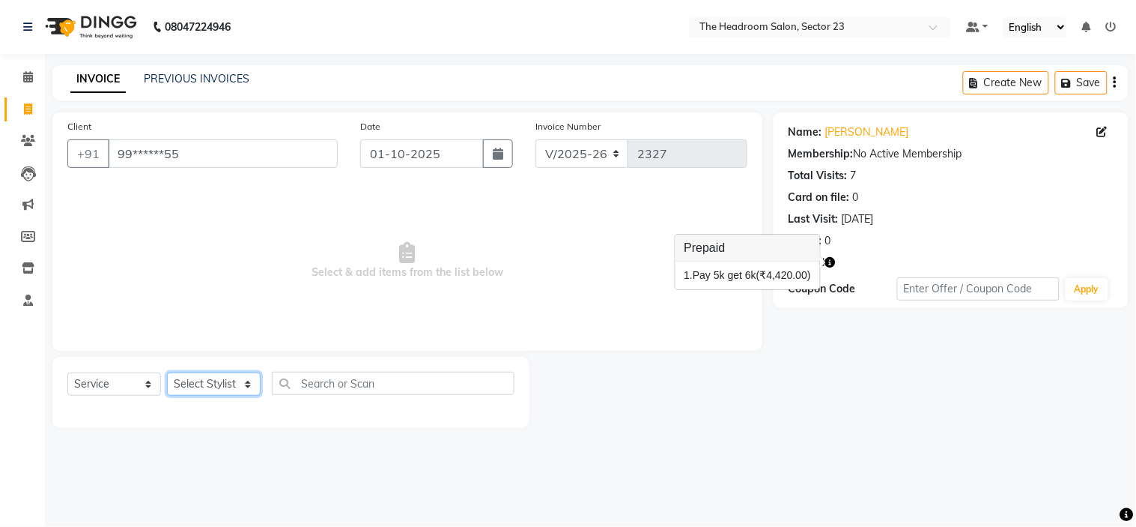
click at [213, 395] on select "Select Stylist [PERSON_NAME] [PERSON_NAME] [PERSON_NAME] Manager [PERSON_NAME] …" at bounding box center [214, 383] width 94 height 23
select select "53424"
click at [167, 373] on select "Select Stylist [PERSON_NAME] [PERSON_NAME] [PERSON_NAME] Manager [PERSON_NAME] …" at bounding box center [214, 383] width 94 height 23
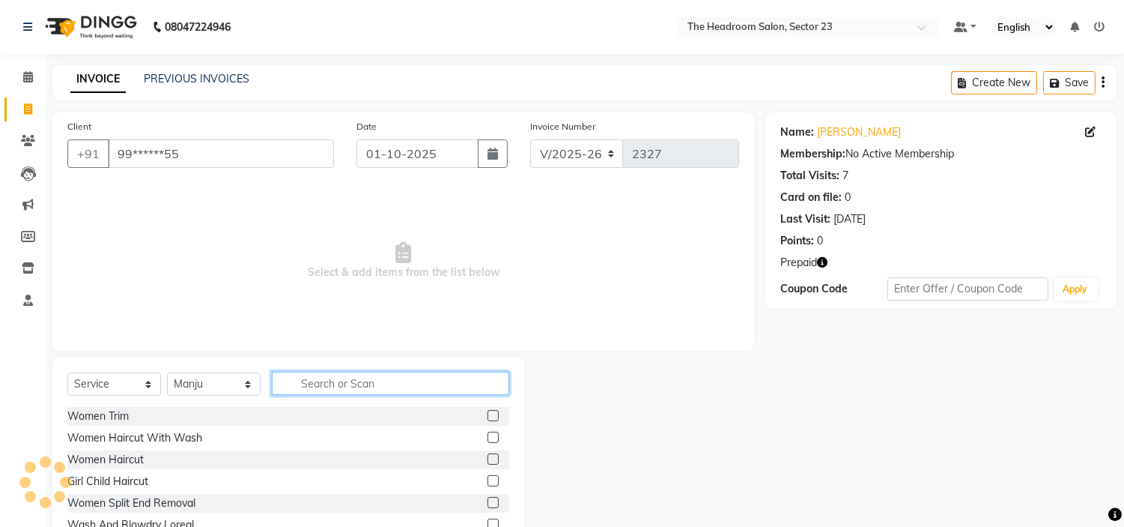
click at [325, 392] on input "text" at bounding box center [390, 383] width 237 height 23
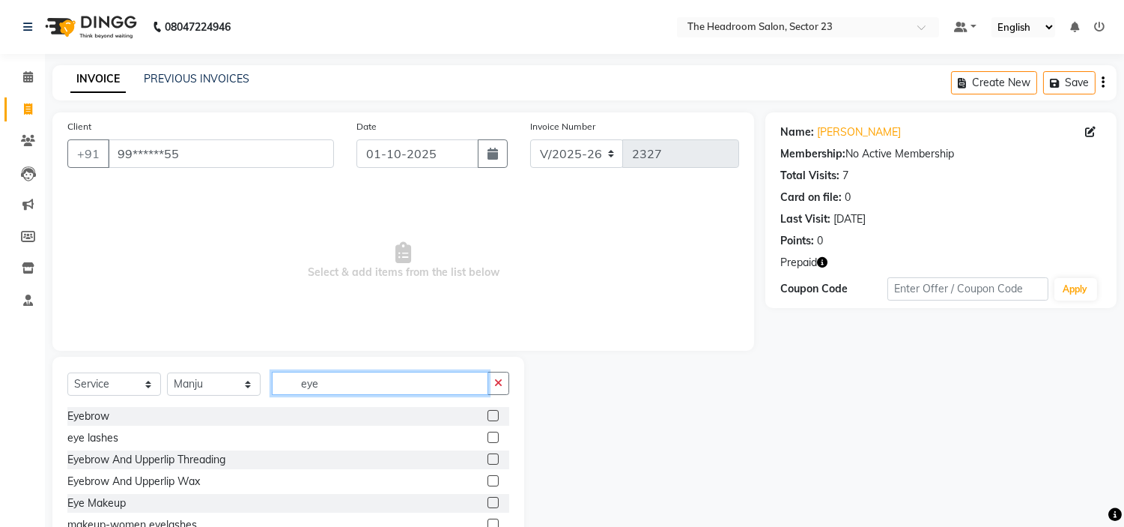
type input "eye"
click at [488, 413] on label at bounding box center [493, 415] width 11 height 11
click at [488, 413] on input "checkbox" at bounding box center [493, 416] width 10 height 10
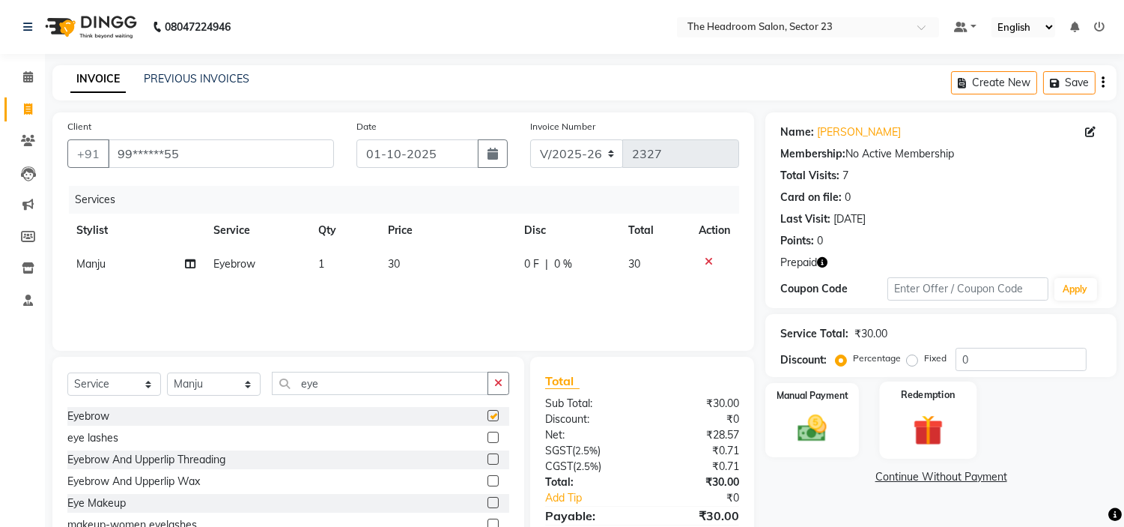
checkbox input "false"
click at [927, 408] on div "Redemption" at bounding box center [927, 419] width 97 height 76
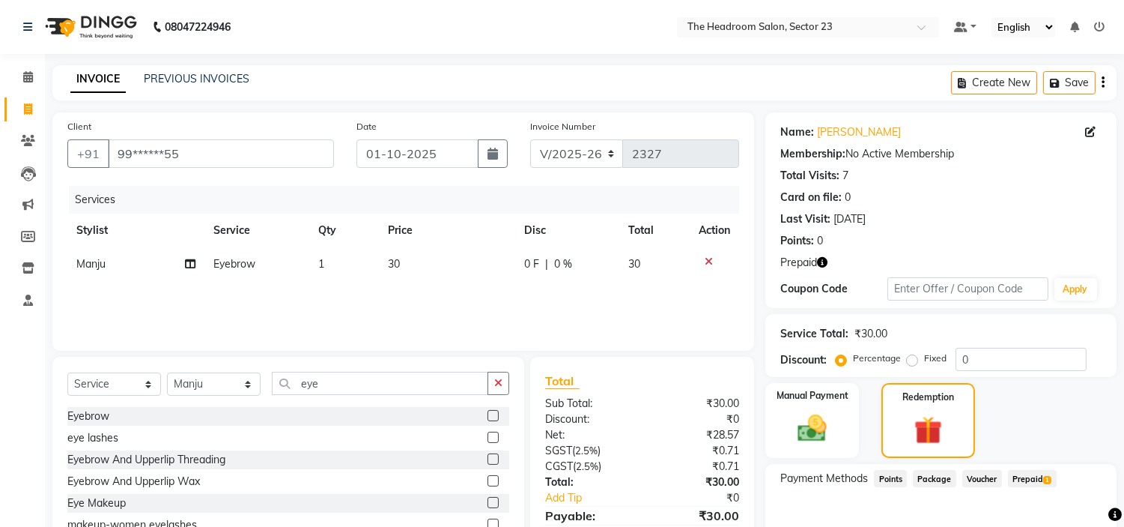
click at [1029, 473] on span "Prepaid 1" at bounding box center [1032, 478] width 49 height 17
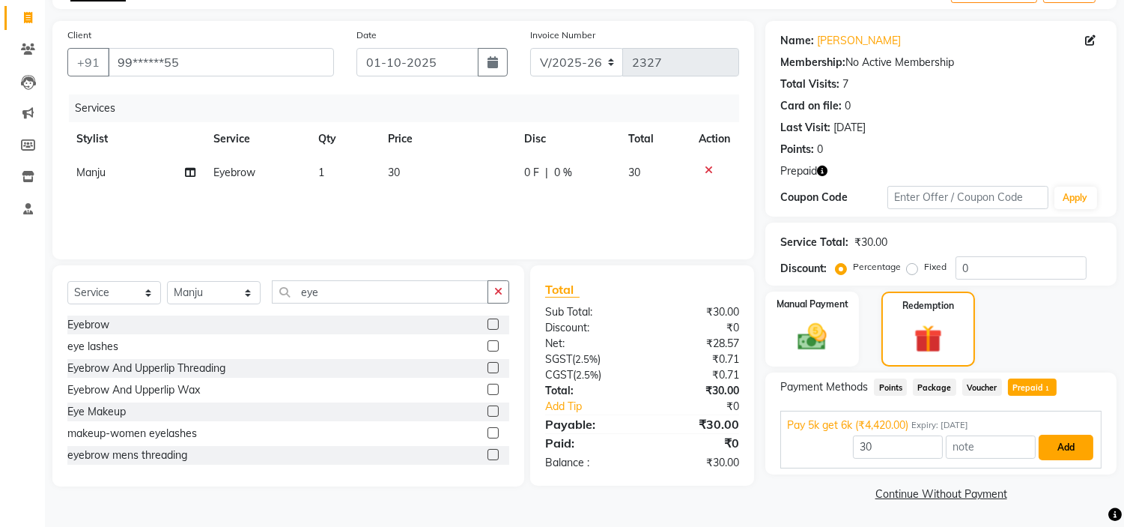
click at [1074, 443] on button "Add" at bounding box center [1066, 446] width 55 height 25
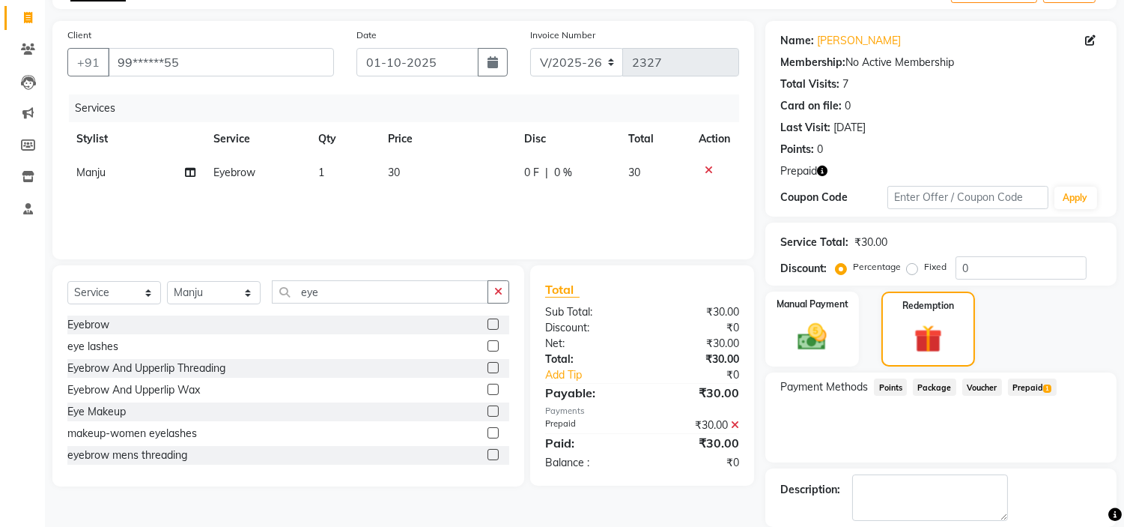
scroll to position [163, 0]
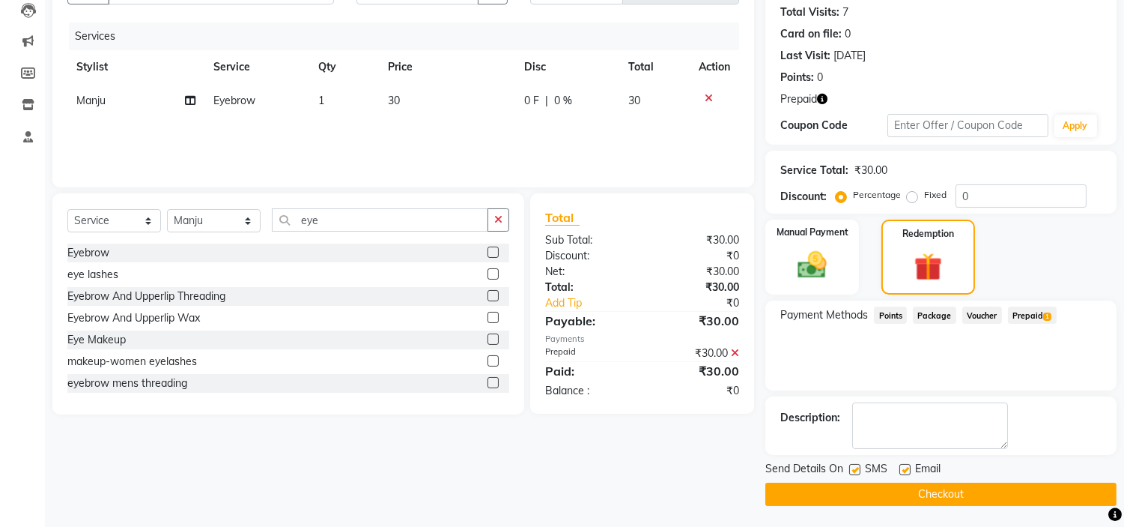
click at [1026, 483] on button "Checkout" at bounding box center [940, 493] width 351 height 23
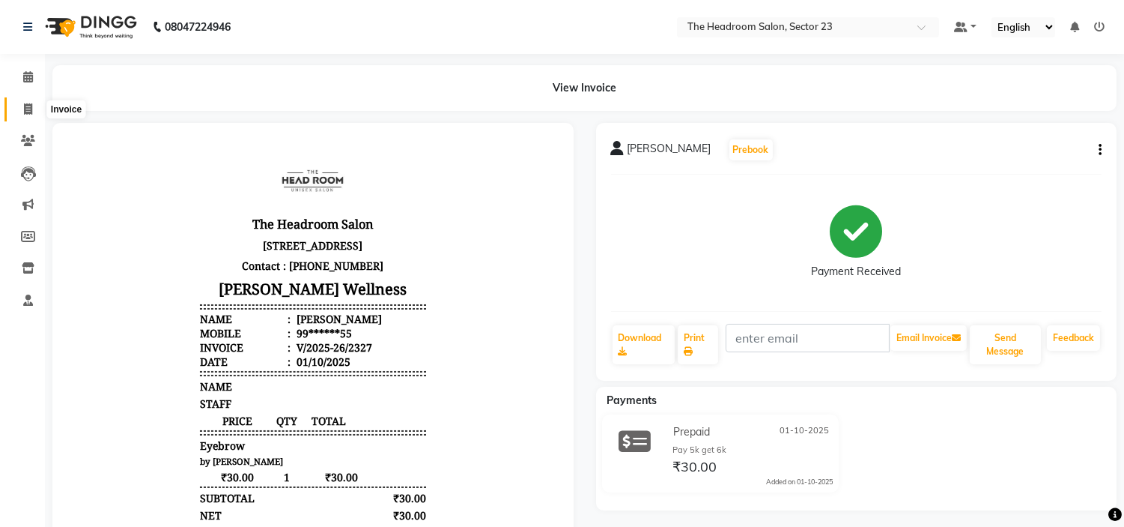
click at [33, 106] on span at bounding box center [28, 109] width 26 height 17
select select "service"
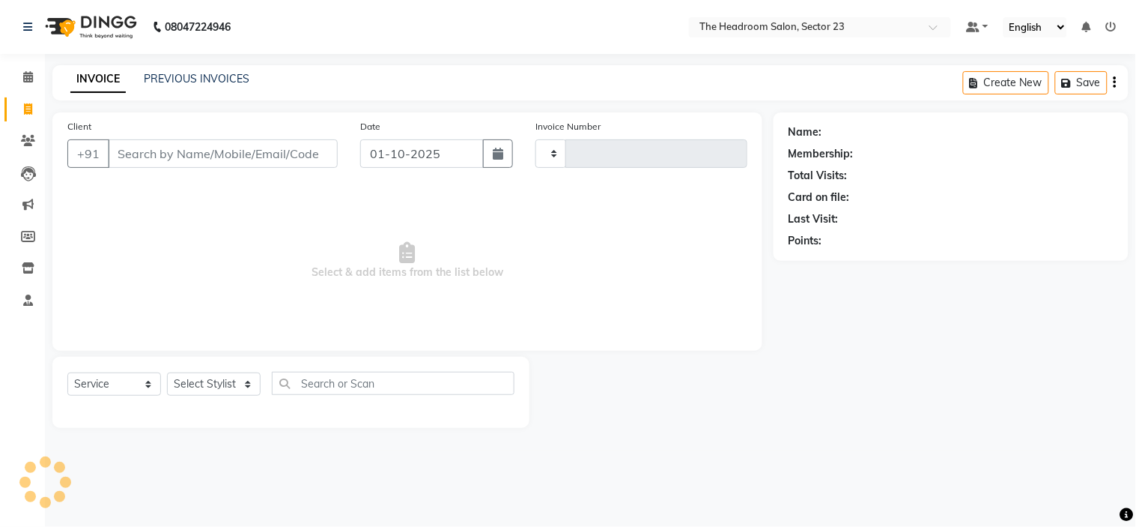
type input "2328"
select select "6796"
click at [306, 40] on nav "08047224946 Select Location × The Headroom Salon, Sector 23 Default Panel My Pa…" at bounding box center [568, 27] width 1136 height 54
click at [616, 272] on span "Select & add items from the list below" at bounding box center [407, 261] width 680 height 150
